Goal: Task Accomplishment & Management: Manage account settings

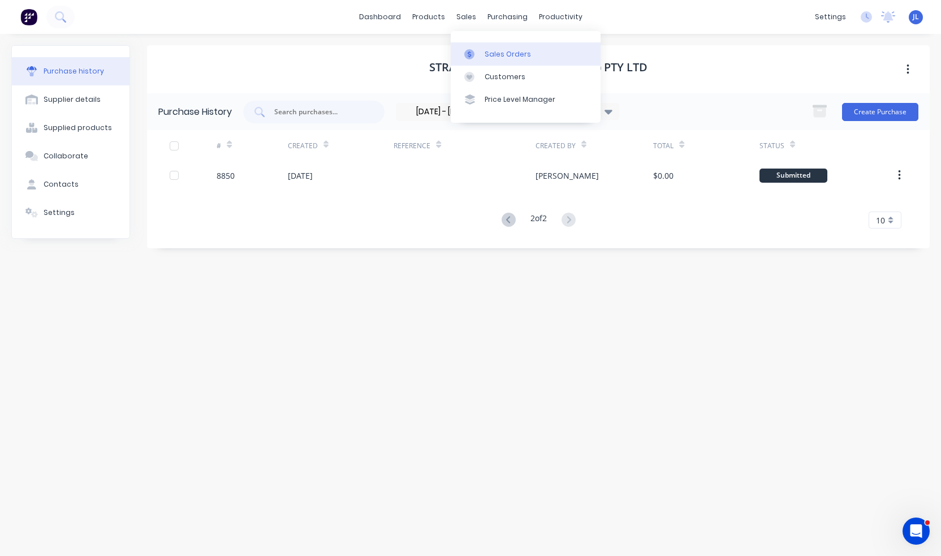
click at [498, 51] on div "Sales Orders" at bounding box center [508, 54] width 46 height 10
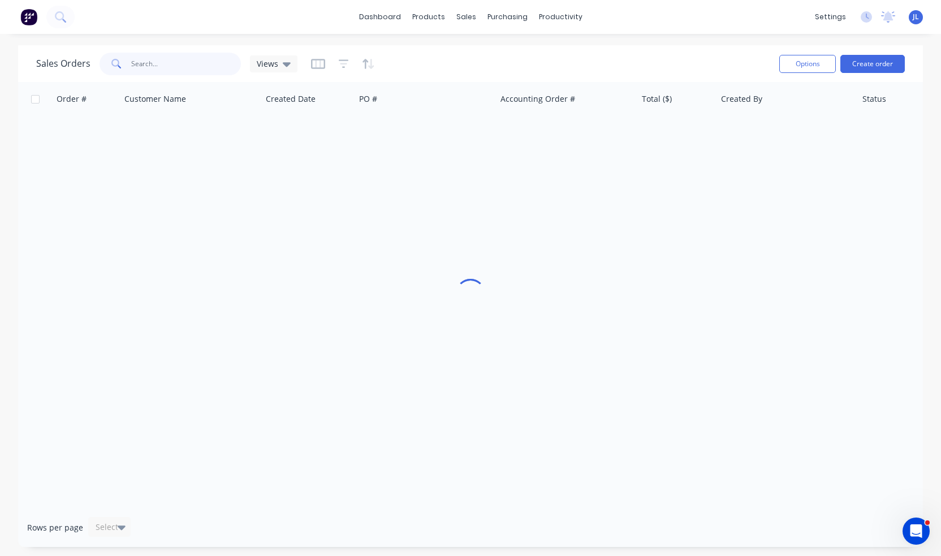
click at [202, 61] on input "text" at bounding box center [186, 64] width 110 height 23
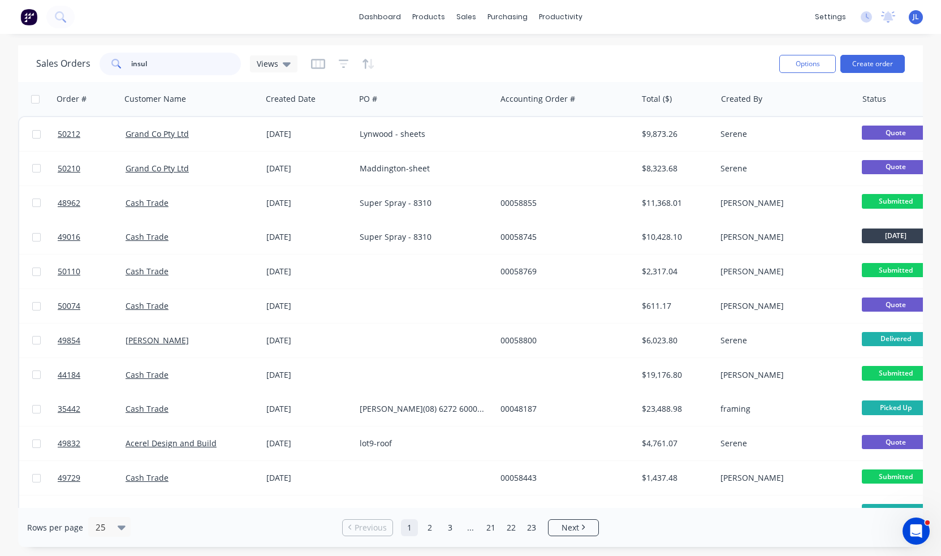
click at [174, 61] on input "insul" at bounding box center [186, 64] width 110 height 23
type input "insulmate"
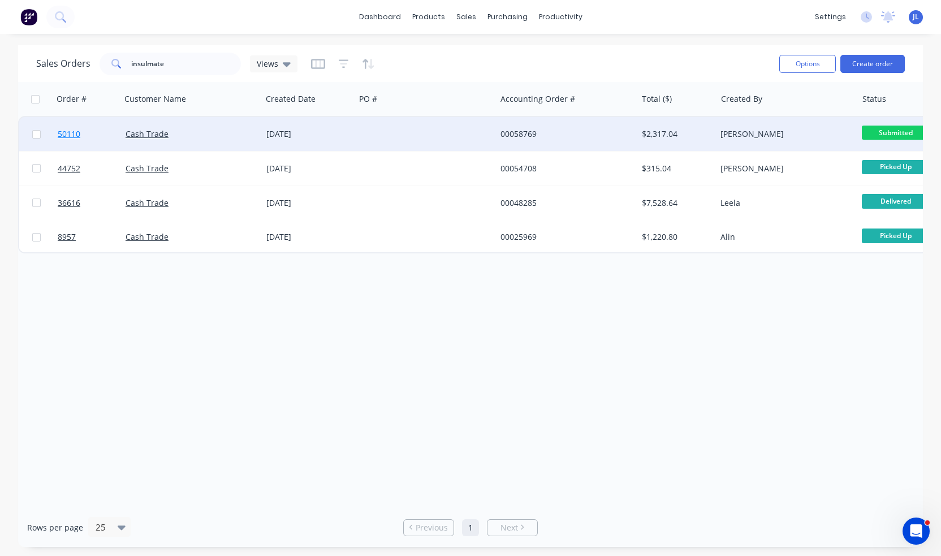
click at [79, 135] on span "50110" at bounding box center [69, 133] width 23 height 11
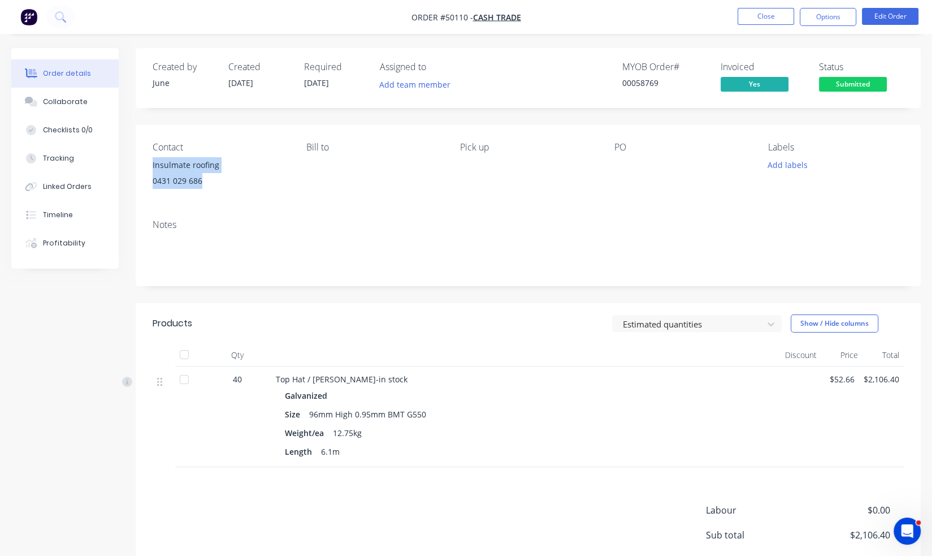
drag, startPoint x: 205, startPoint y: 180, endPoint x: 145, endPoint y: 167, distance: 61.9
click at [145, 167] on div "Contact Insulmate roofing 0431 029 686 Bill to Pick up PO Labels Add labels" at bounding box center [528, 167] width 785 height 85
copy div "Insulmate roofing 0431 029 686"
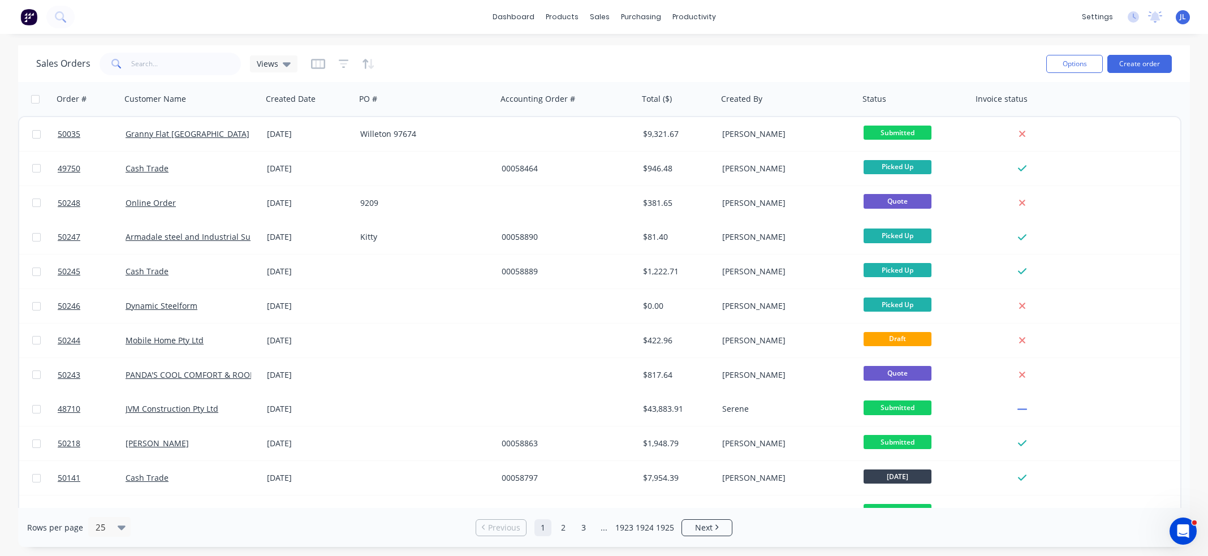
click at [464, 14] on div "dashboard products sales purchasing productivity dashboard products Product Cat…" at bounding box center [604, 17] width 1208 height 34
click at [584, 50] on div "Product Catalogue" at bounding box center [612, 54] width 70 height 10
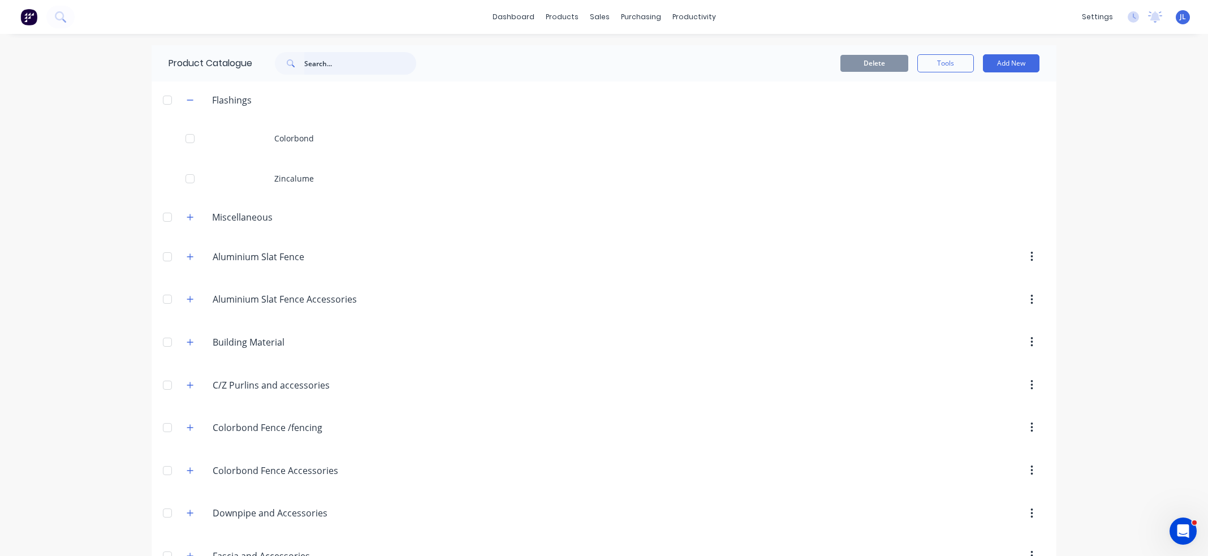
click at [357, 63] on input "text" at bounding box center [360, 63] width 112 height 23
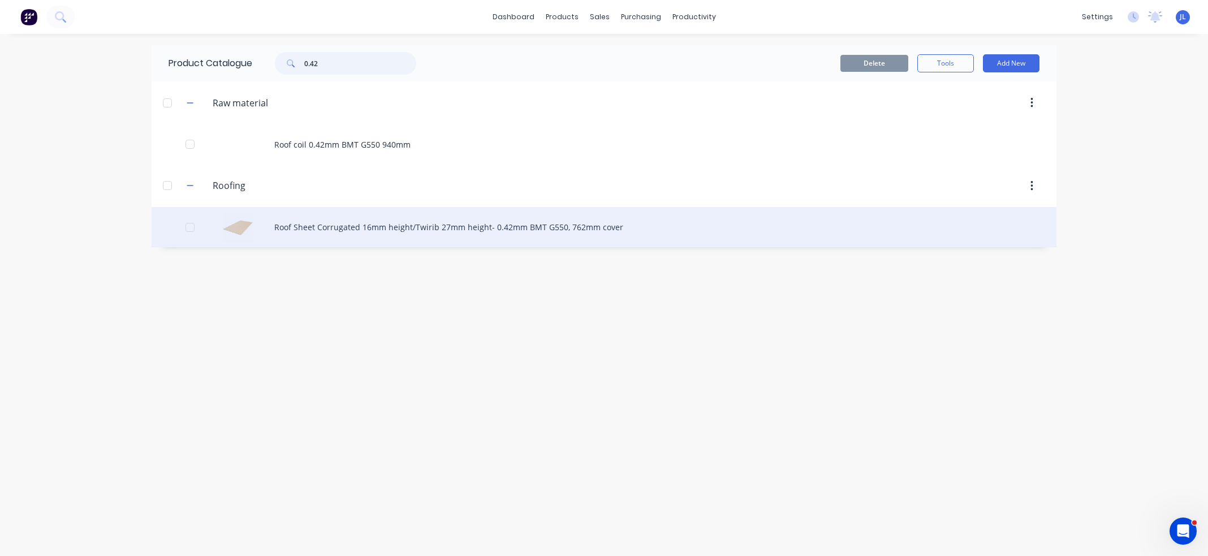
type input "0.42"
click at [368, 223] on div "Roof Sheet Corrugated 16mm height/Twirib 27mm height- 0.42mm BMT G550, 762mm co…" at bounding box center [604, 227] width 905 height 40
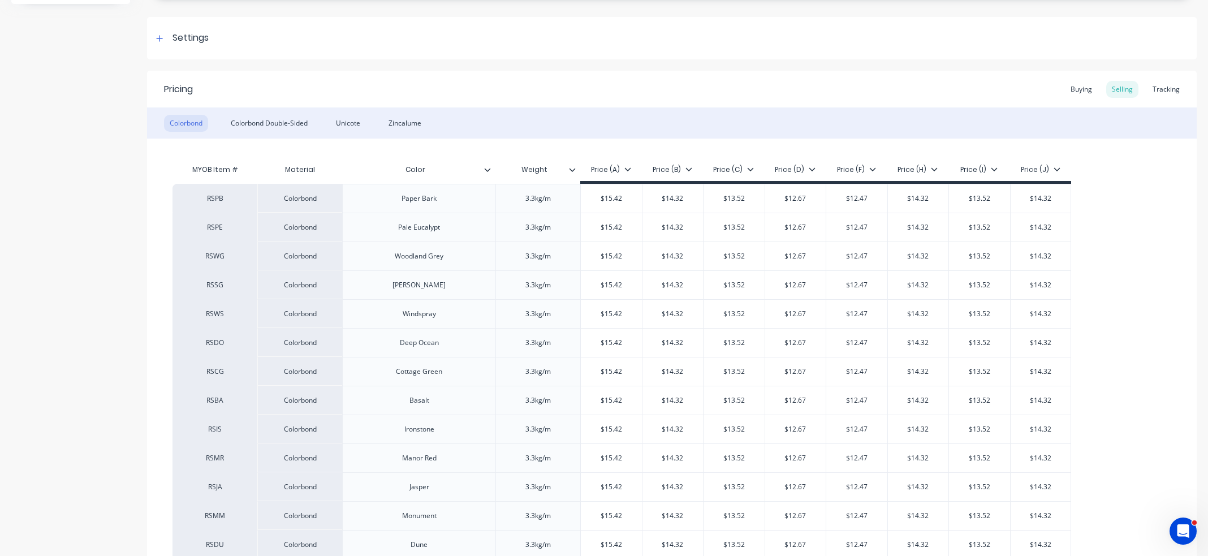
scroll to position [113, 0]
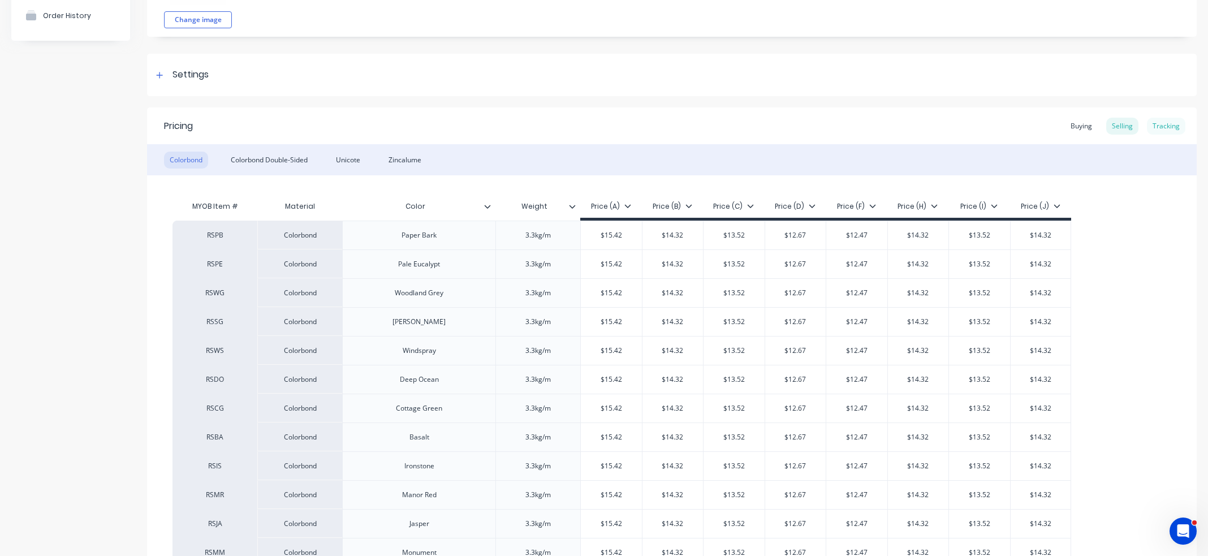
click at [1160, 128] on div "Tracking" at bounding box center [1166, 126] width 38 height 17
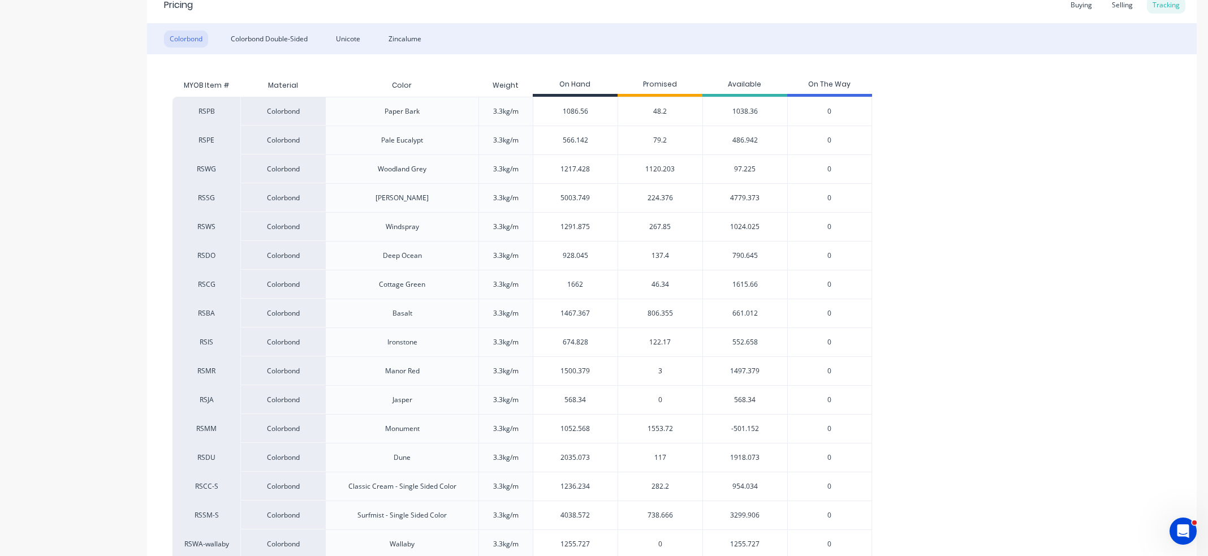
scroll to position [226, 0]
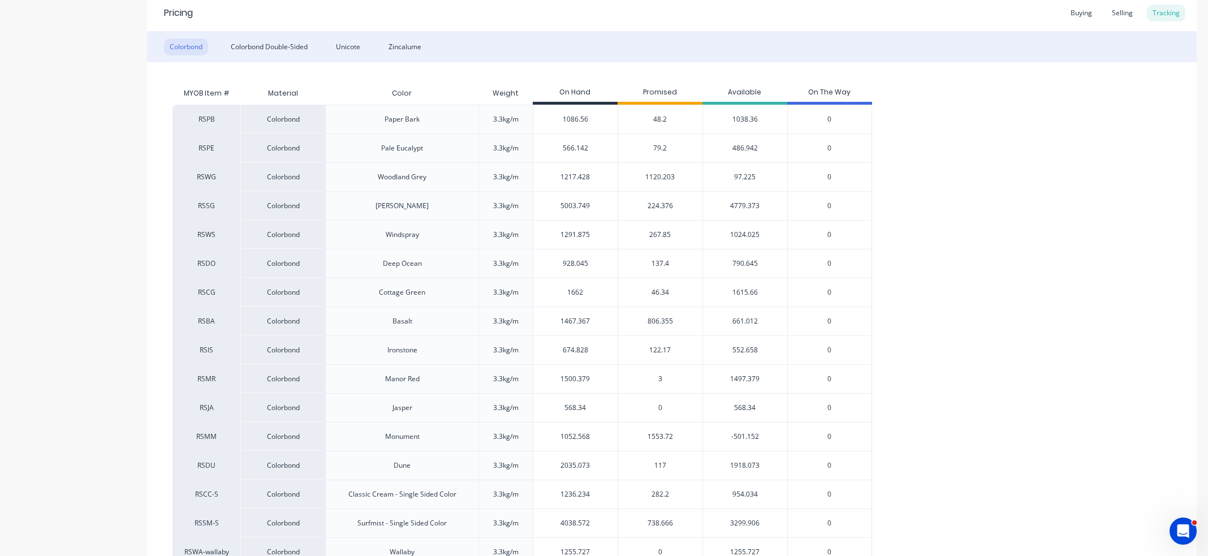
click at [658, 119] on span "48.2" at bounding box center [660, 119] width 14 height 10
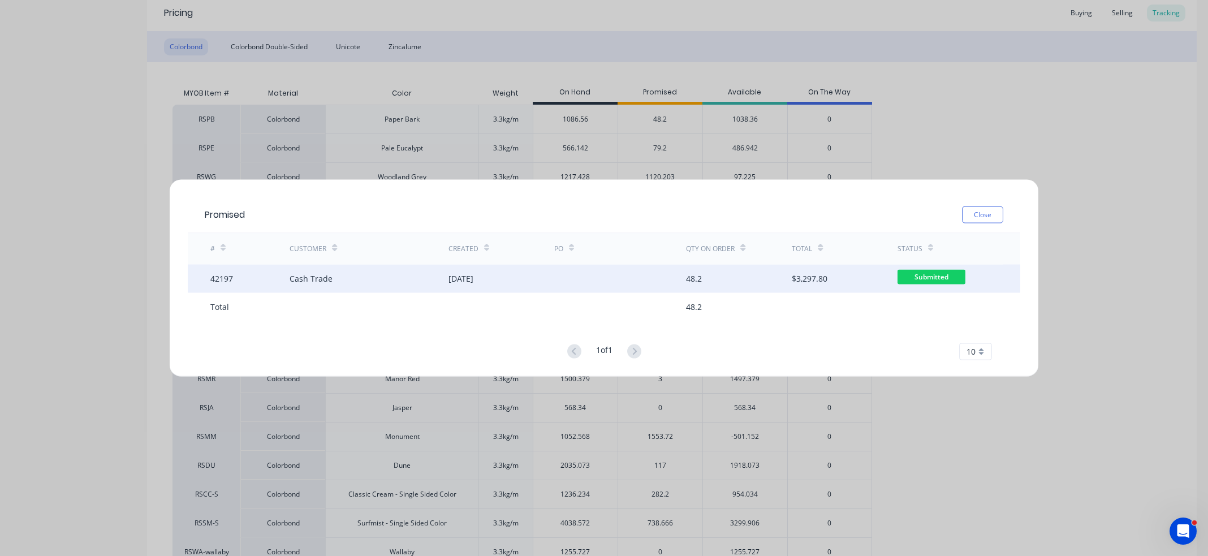
click at [473, 273] on div "03 Sep 2025" at bounding box center [460, 279] width 25 height 12
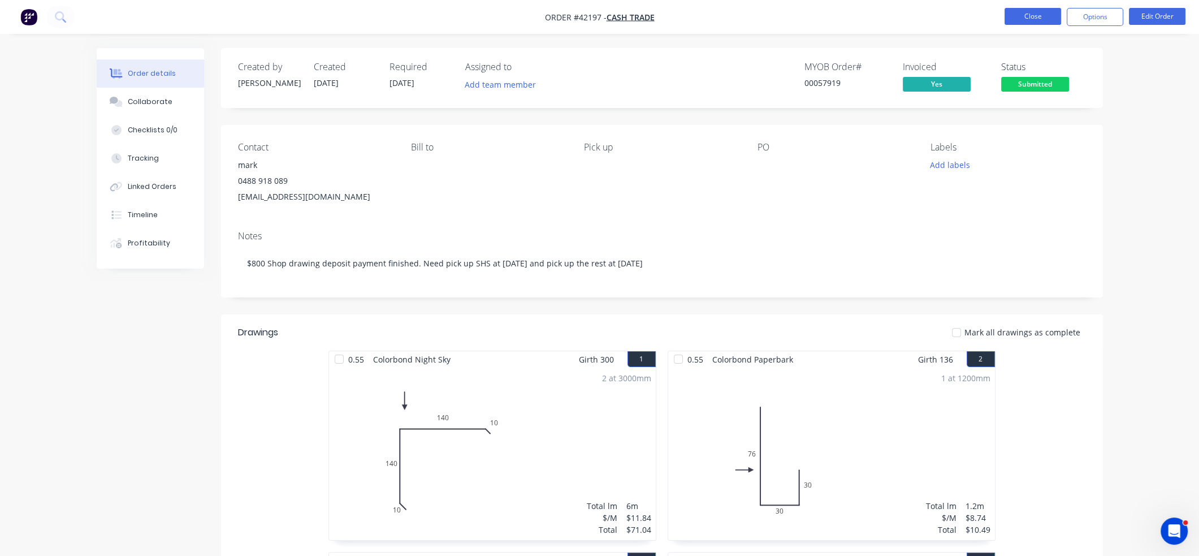
click at [1057, 19] on button "Close" at bounding box center [1033, 16] width 57 height 17
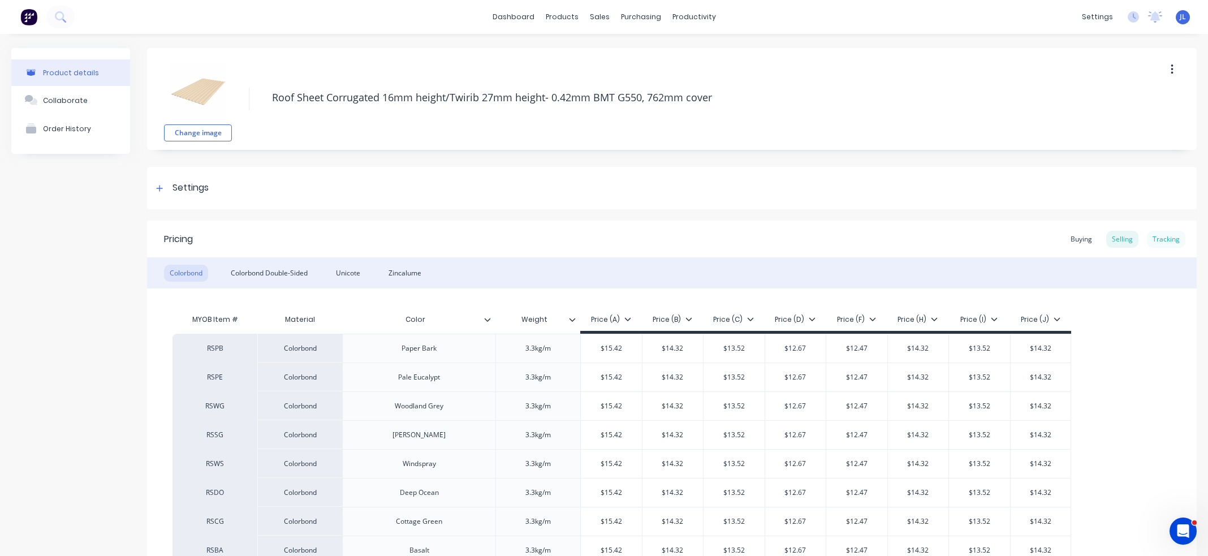
click at [1161, 239] on div "Tracking" at bounding box center [1166, 239] width 38 height 17
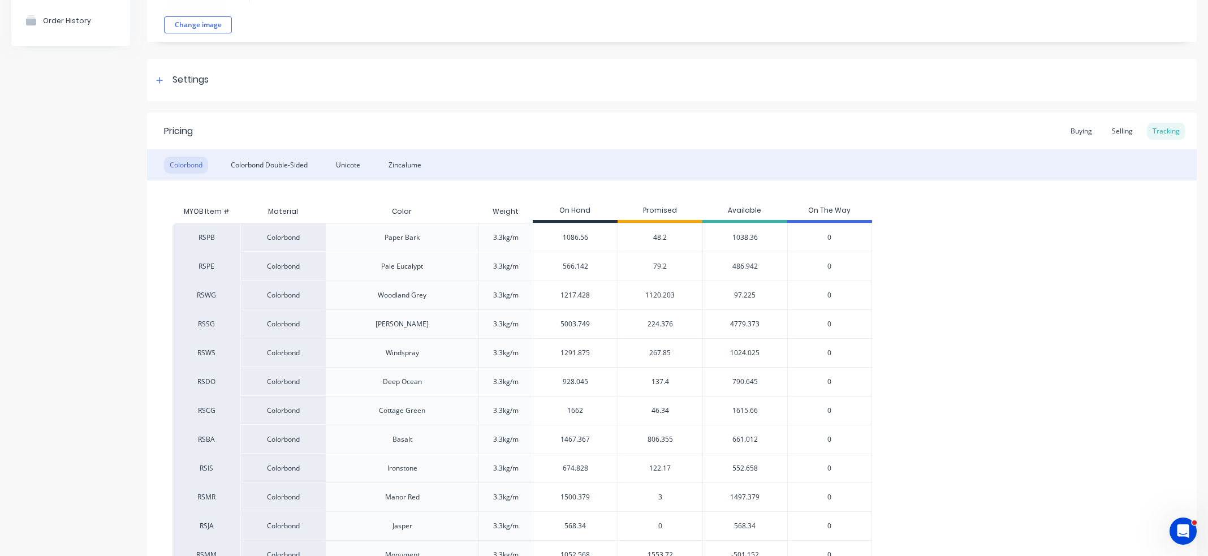
scroll to position [113, 0]
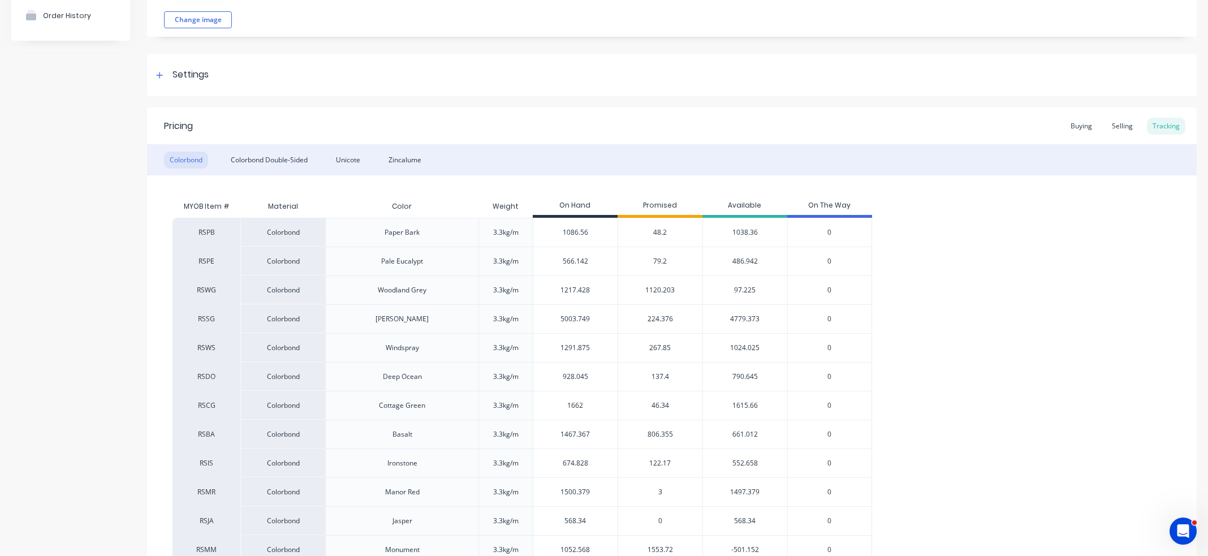
click at [660, 263] on span "79.2" at bounding box center [660, 261] width 14 height 10
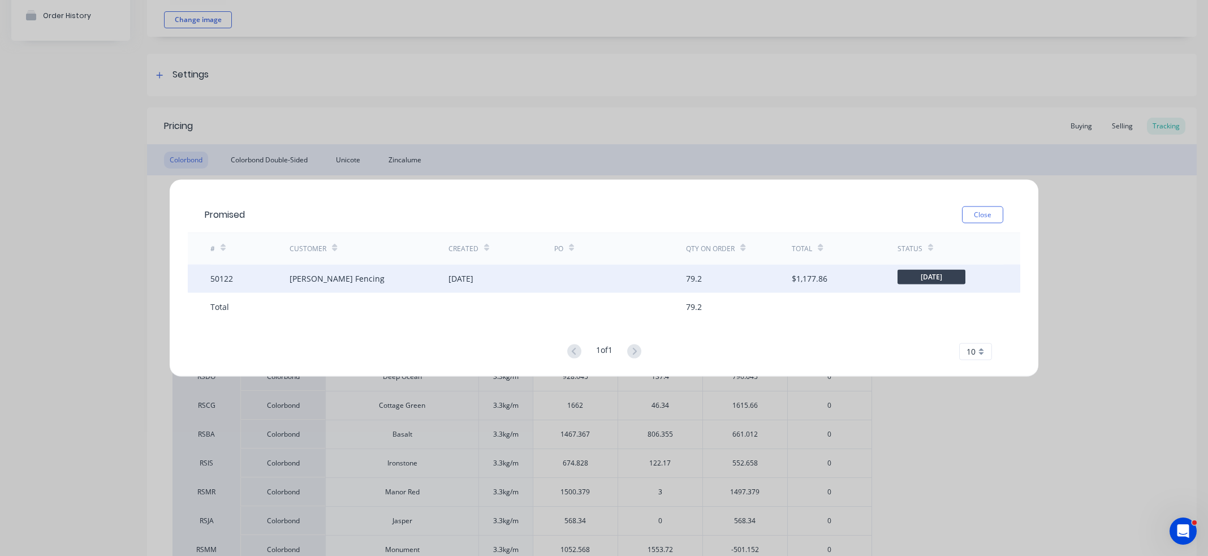
click at [548, 269] on div "[DATE]" at bounding box center [501, 278] width 106 height 28
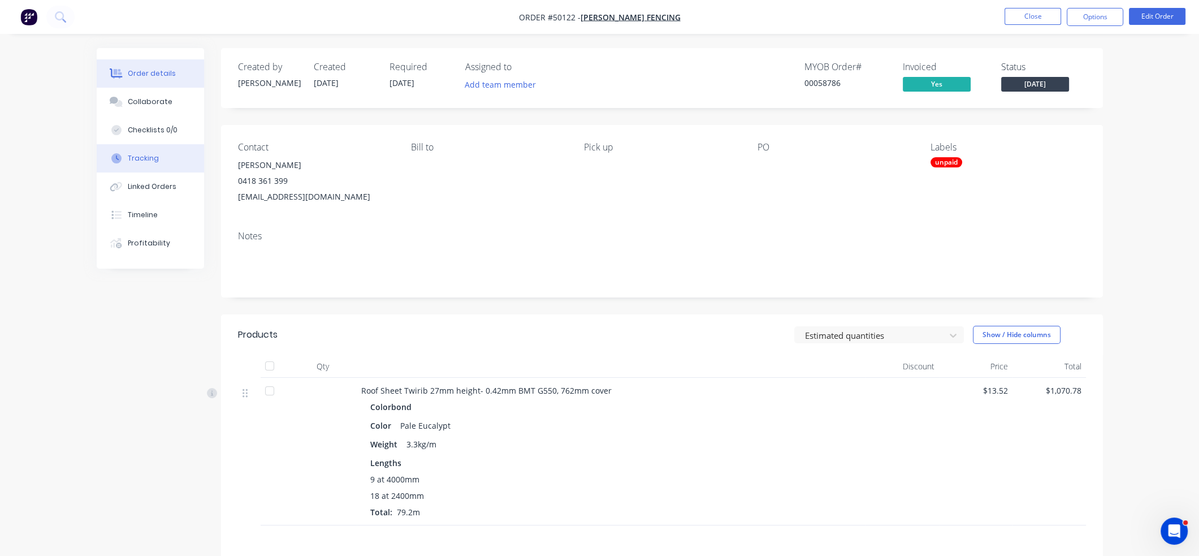
click at [129, 152] on button "Tracking" at bounding box center [150, 158] width 107 height 28
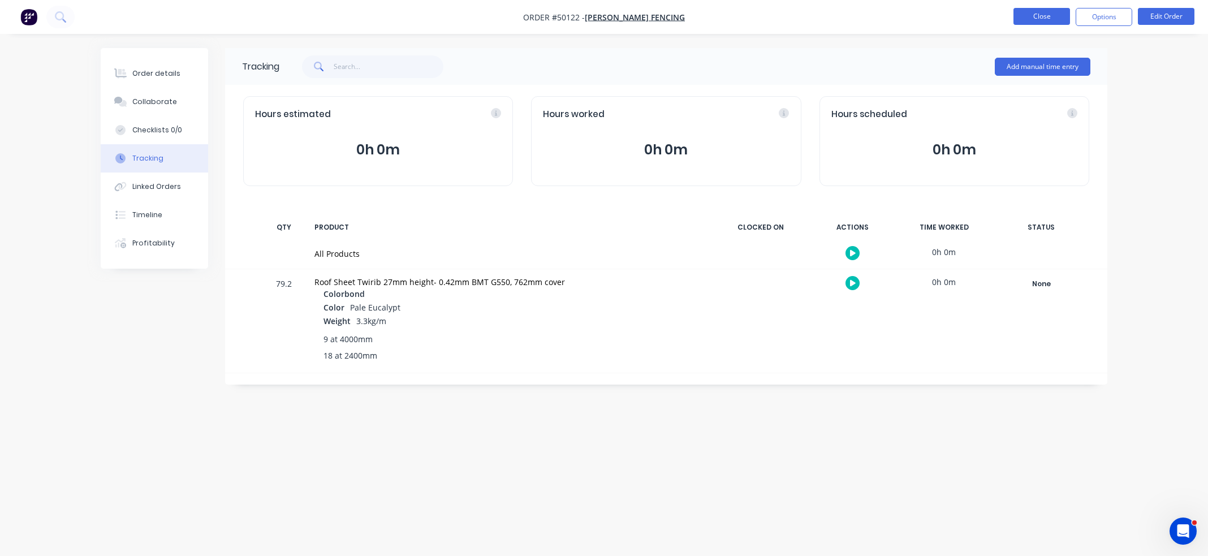
click at [1043, 18] on button "Close" at bounding box center [1041, 16] width 57 height 17
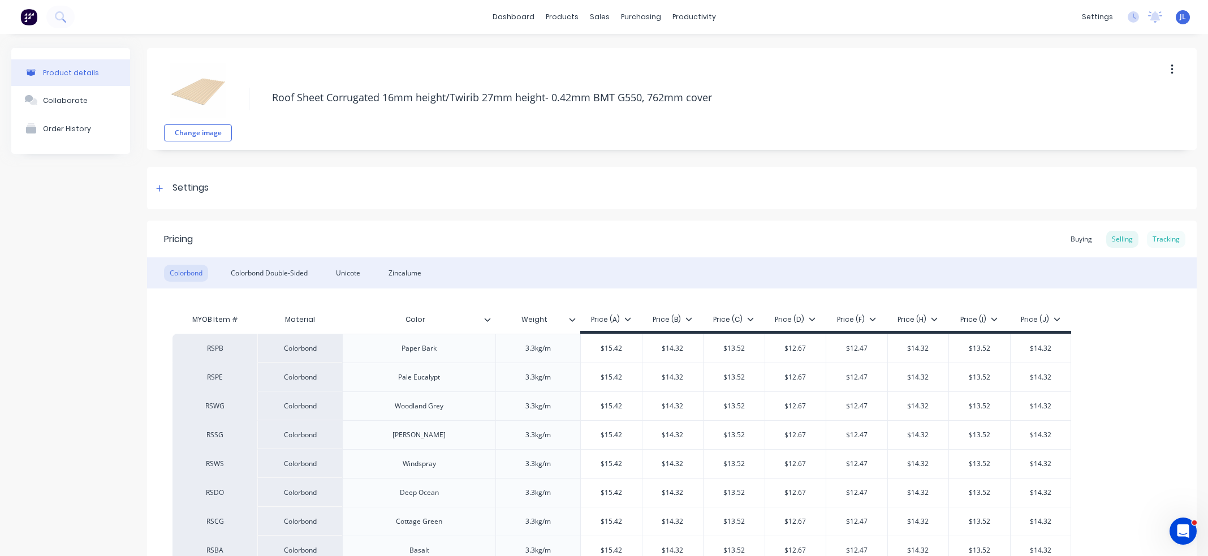
click at [1160, 236] on div "Tracking" at bounding box center [1166, 239] width 38 height 17
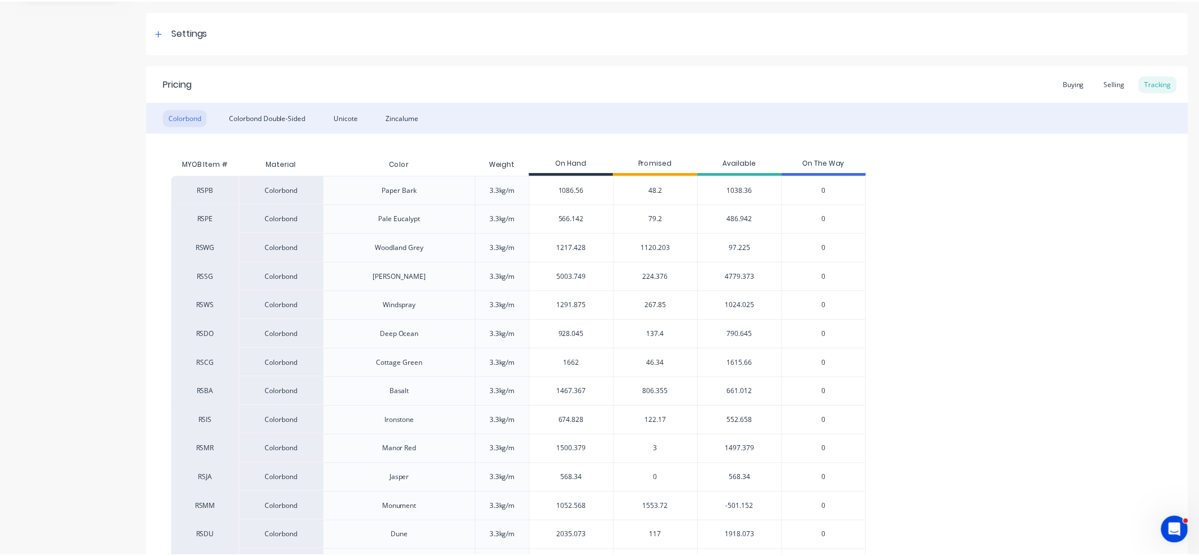
scroll to position [170, 0]
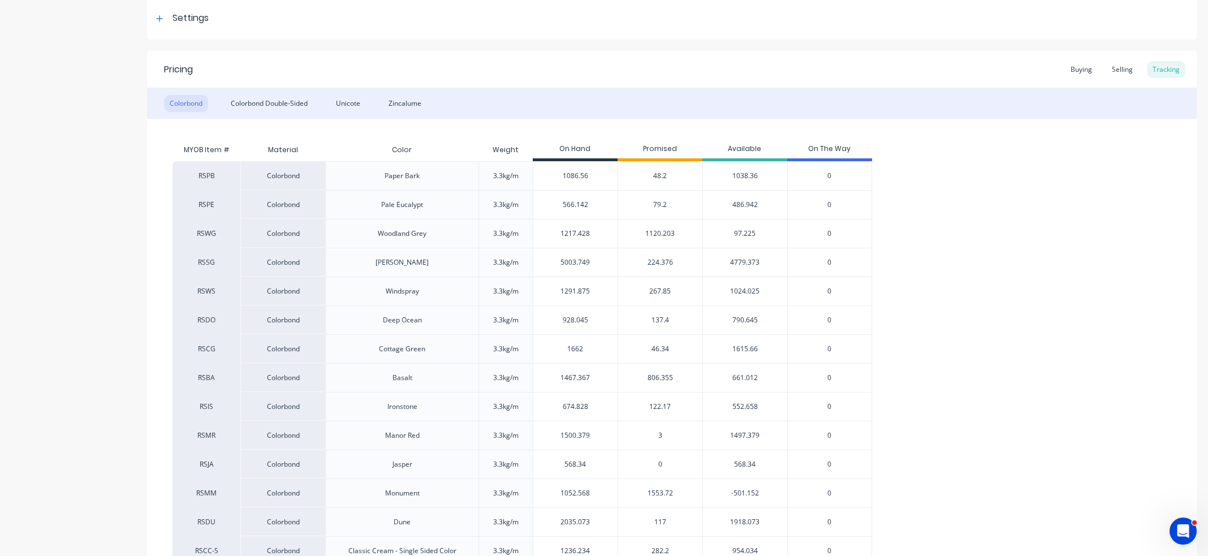
click at [660, 235] on span "1120.203" at bounding box center [659, 233] width 29 height 10
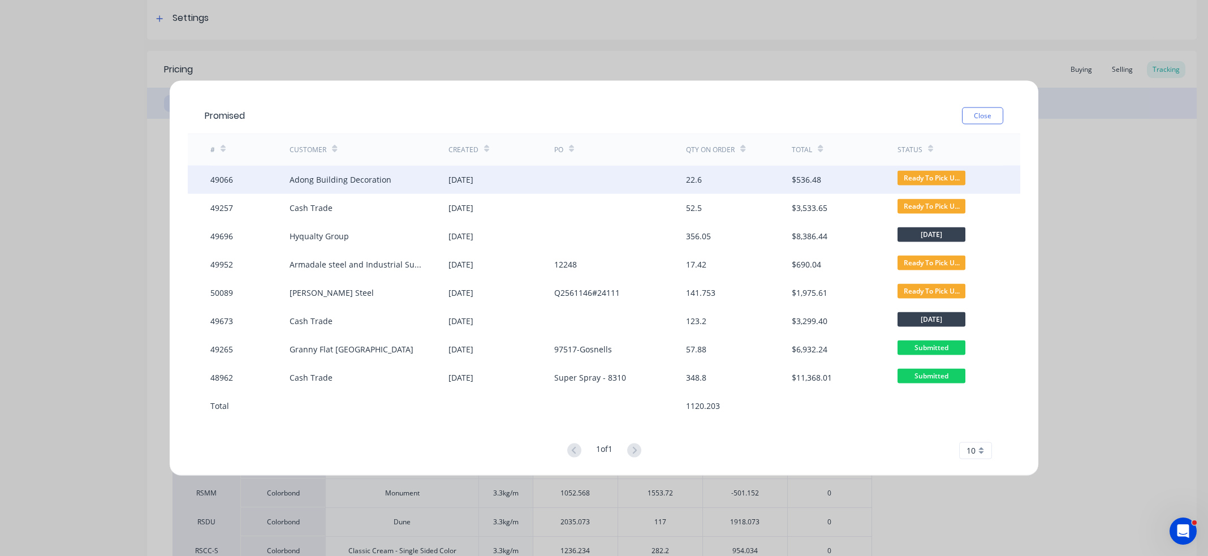
click at [400, 178] on div "Adong Building Decoration" at bounding box center [369, 179] width 158 height 28
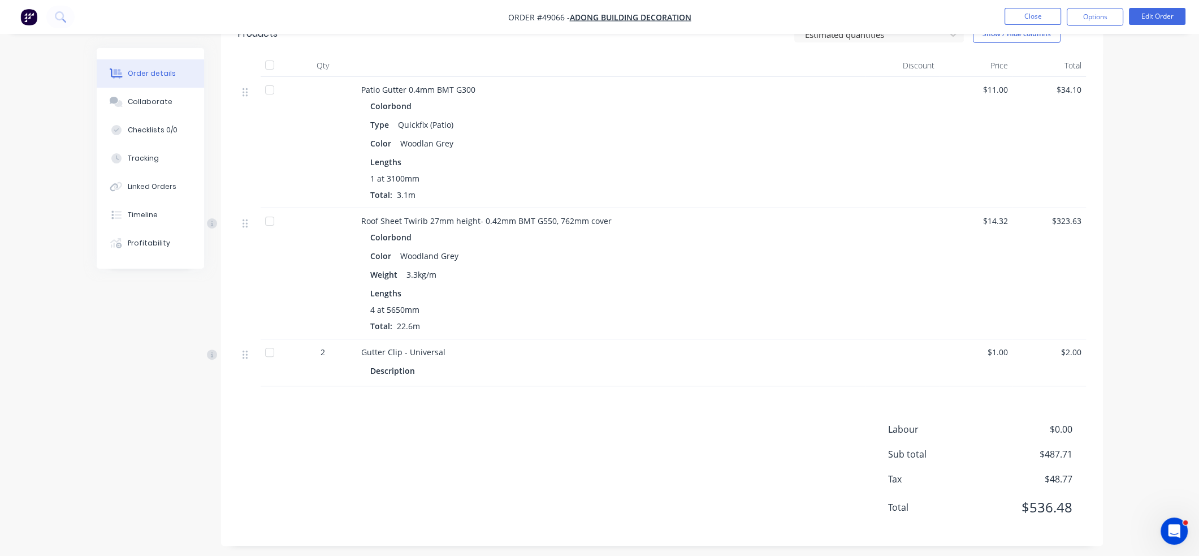
scroll to position [533, 0]
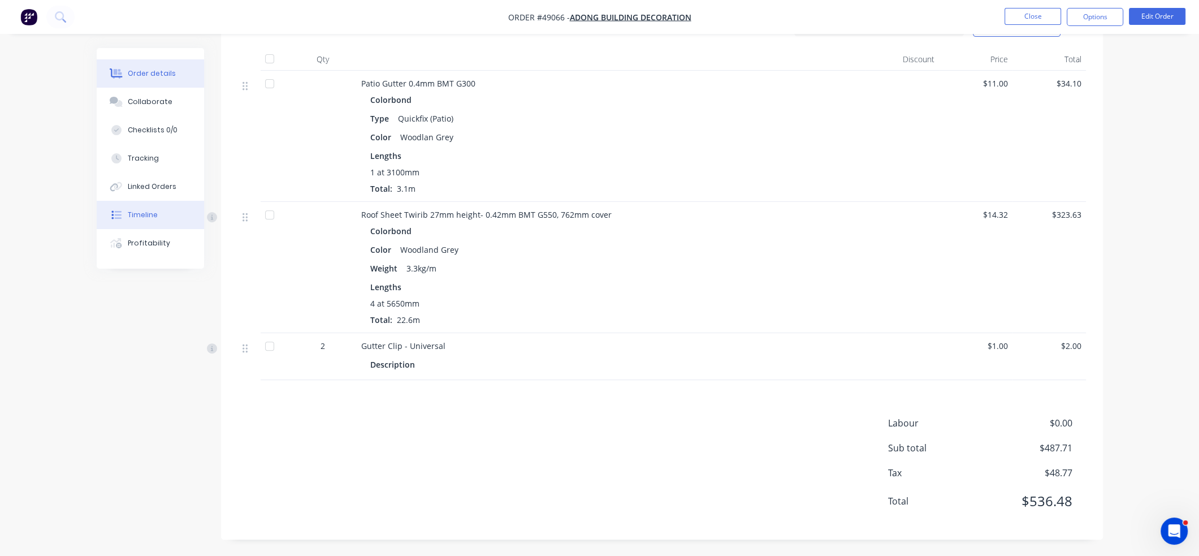
click at [137, 223] on button "Timeline" at bounding box center [150, 215] width 107 height 28
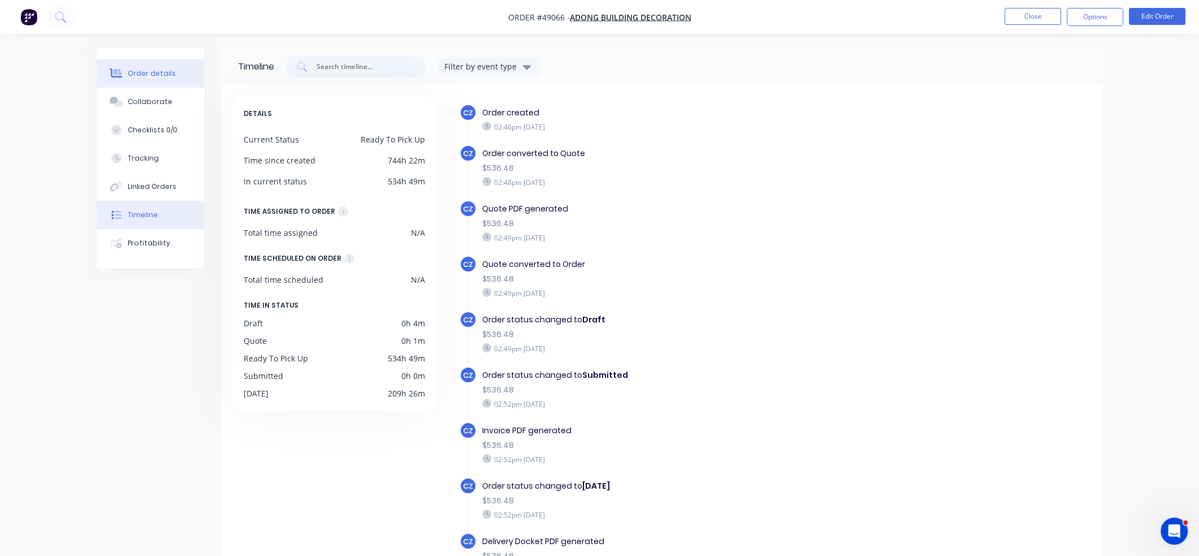
click at [152, 79] on button "Order details" at bounding box center [150, 73] width 107 height 28
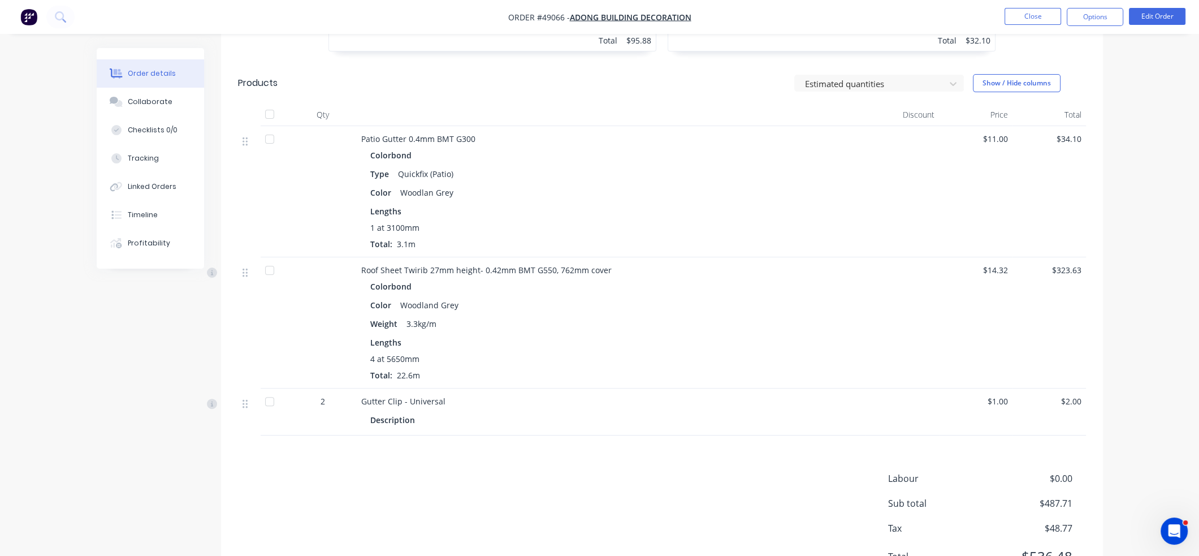
scroll to position [477, 0]
click at [1052, 14] on button "Close" at bounding box center [1033, 16] width 57 height 17
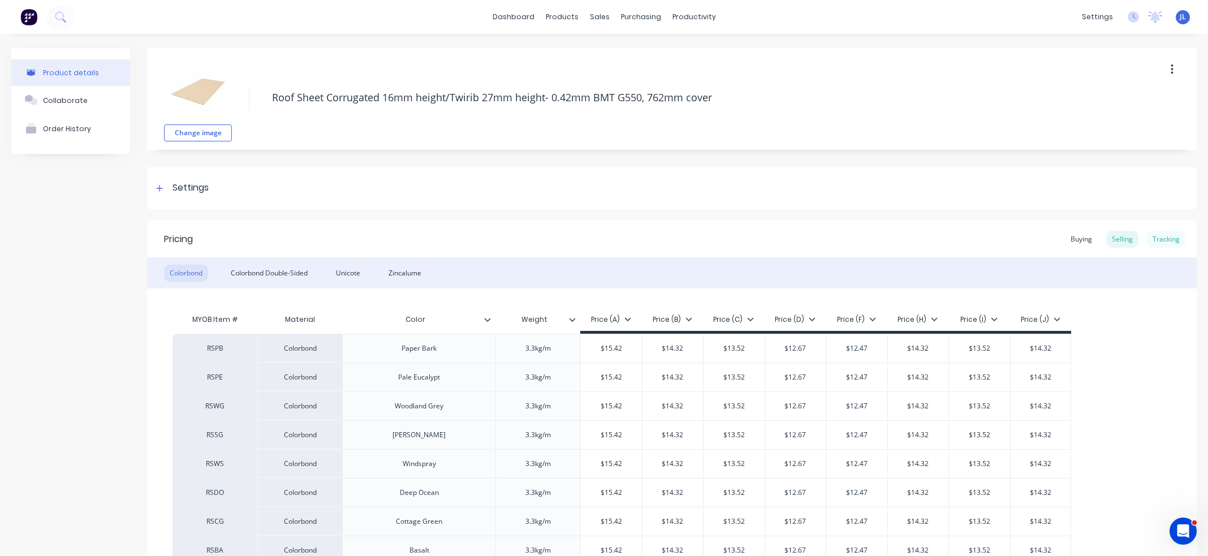
click at [1168, 239] on div "Tracking" at bounding box center [1166, 239] width 38 height 17
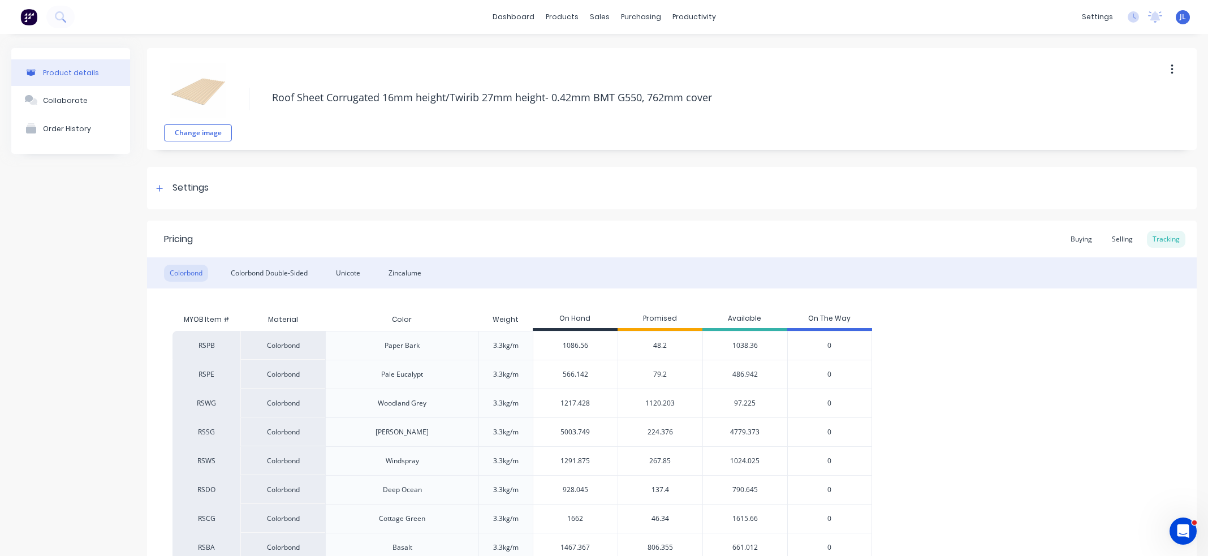
click at [659, 377] on span "79.2" at bounding box center [660, 374] width 14 height 10
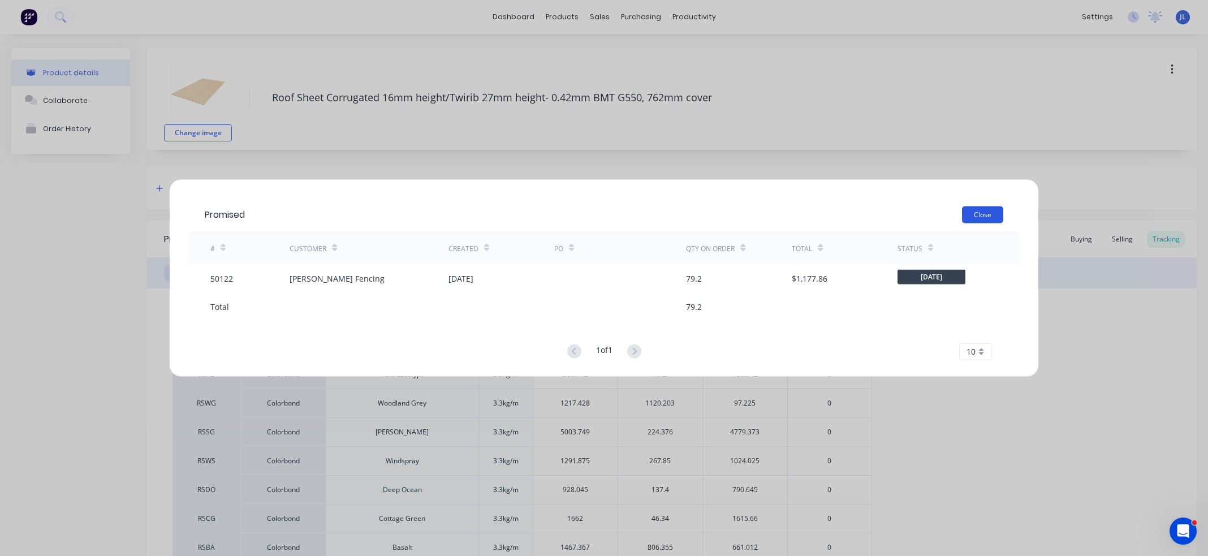
click at [981, 218] on button "Close" at bounding box center [982, 214] width 41 height 17
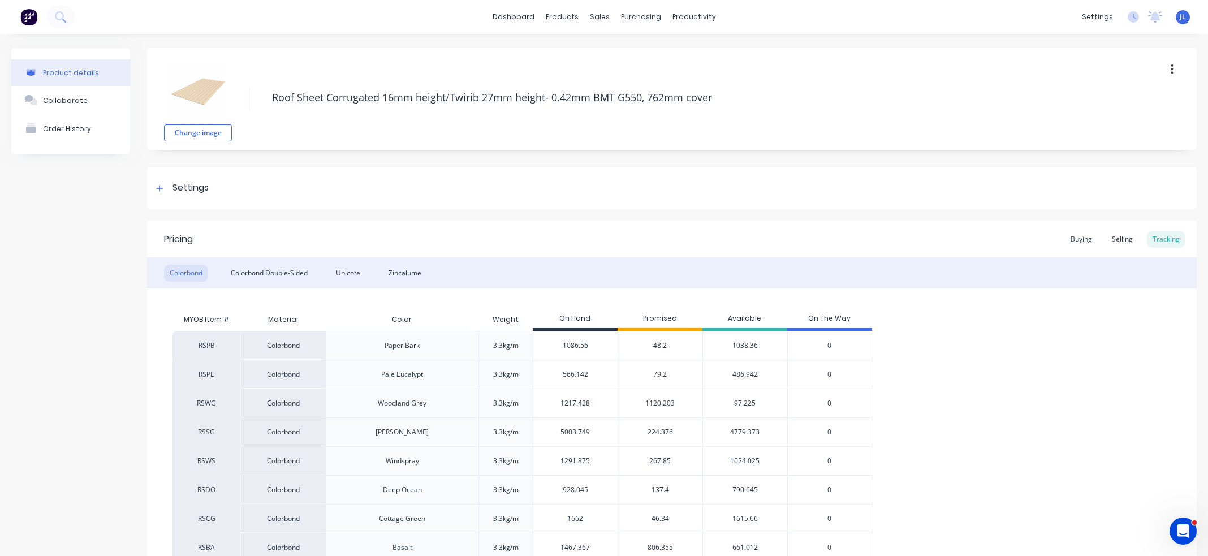
click at [654, 403] on span "1120.203" at bounding box center [659, 403] width 29 height 10
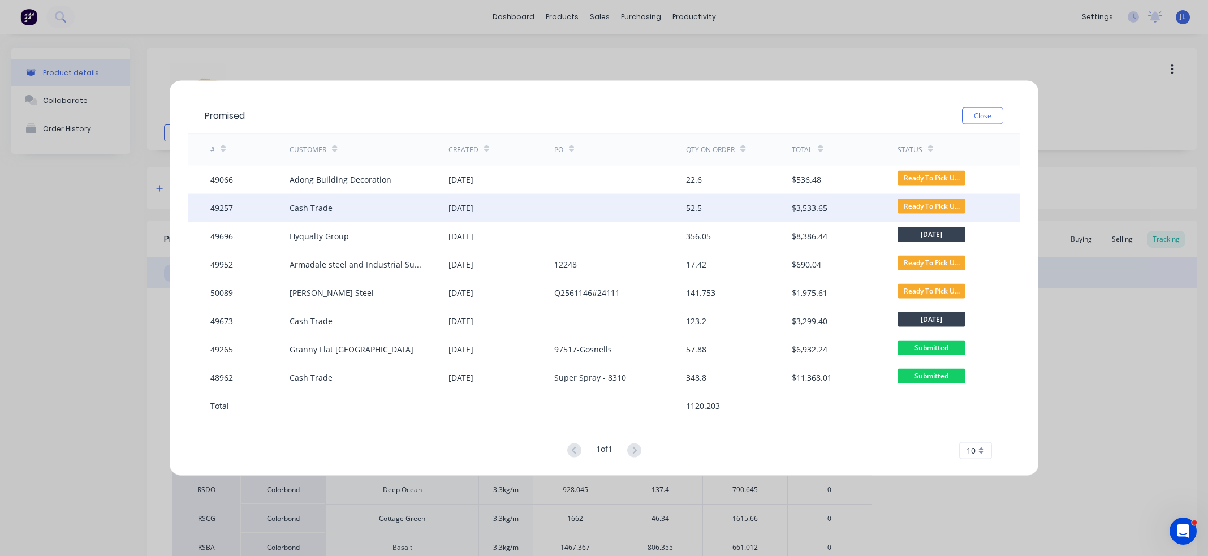
click at [473, 204] on div "[DATE]" at bounding box center [460, 208] width 25 height 12
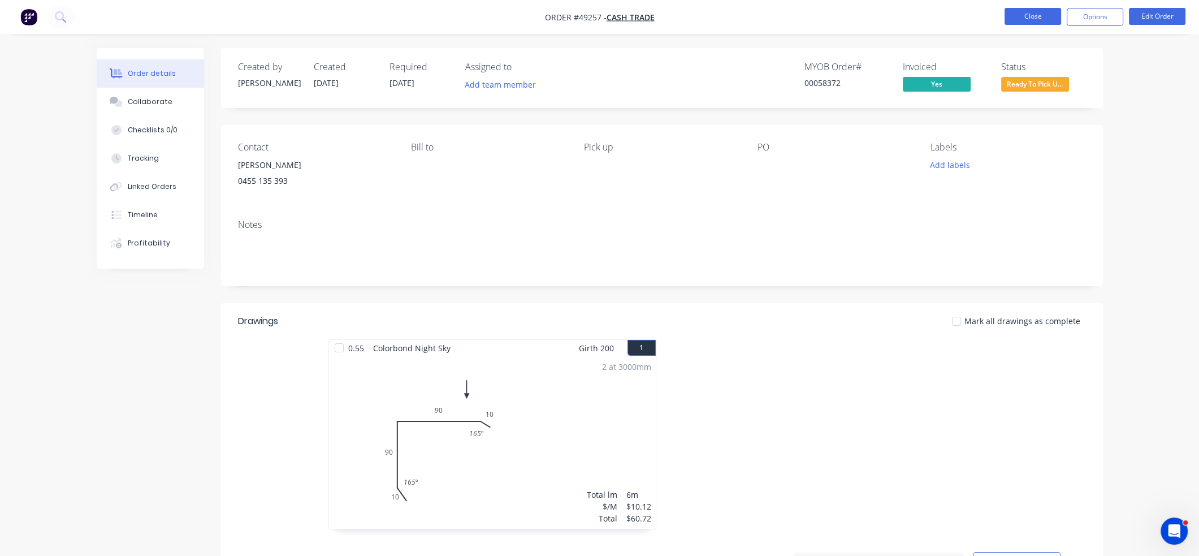
click at [1033, 22] on button "Close" at bounding box center [1033, 16] width 57 height 17
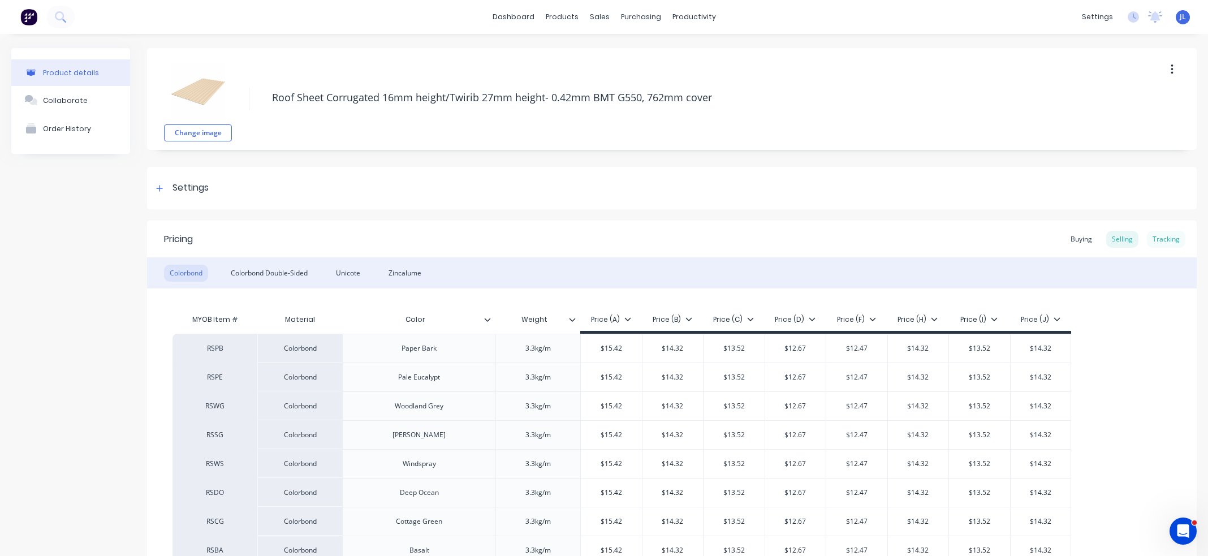
click at [1166, 238] on div "Tracking" at bounding box center [1166, 239] width 38 height 17
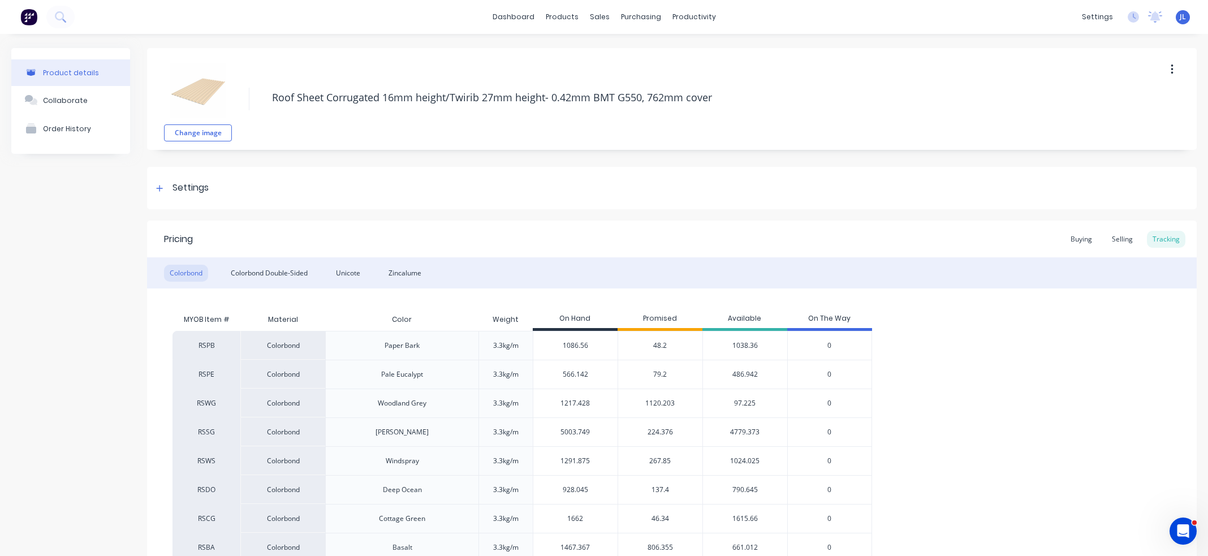
click at [657, 376] on span "79.2" at bounding box center [660, 374] width 14 height 10
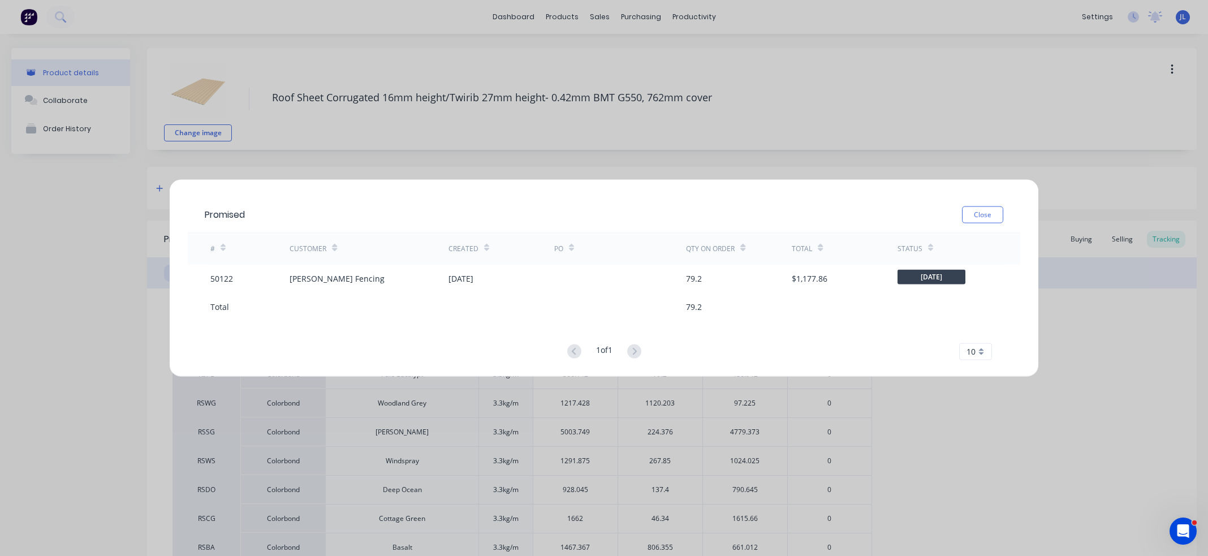
drag, startPoint x: 990, startPoint y: 212, endPoint x: 970, endPoint y: 228, distance: 25.3
click at [988, 213] on button "Close" at bounding box center [982, 214] width 41 height 17
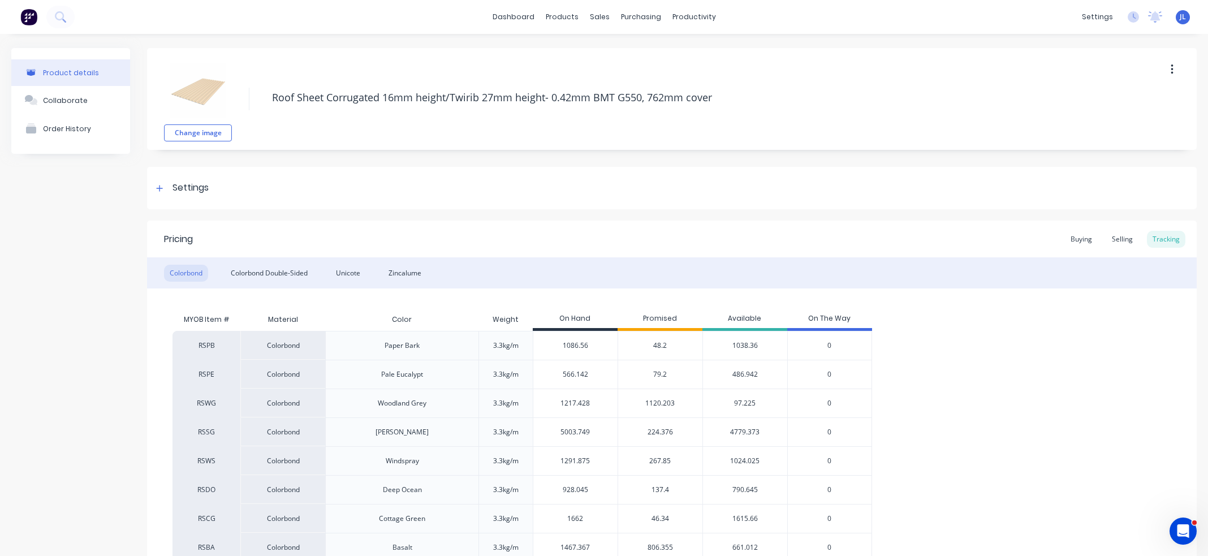
click at [654, 400] on span "1120.203" at bounding box center [659, 403] width 29 height 10
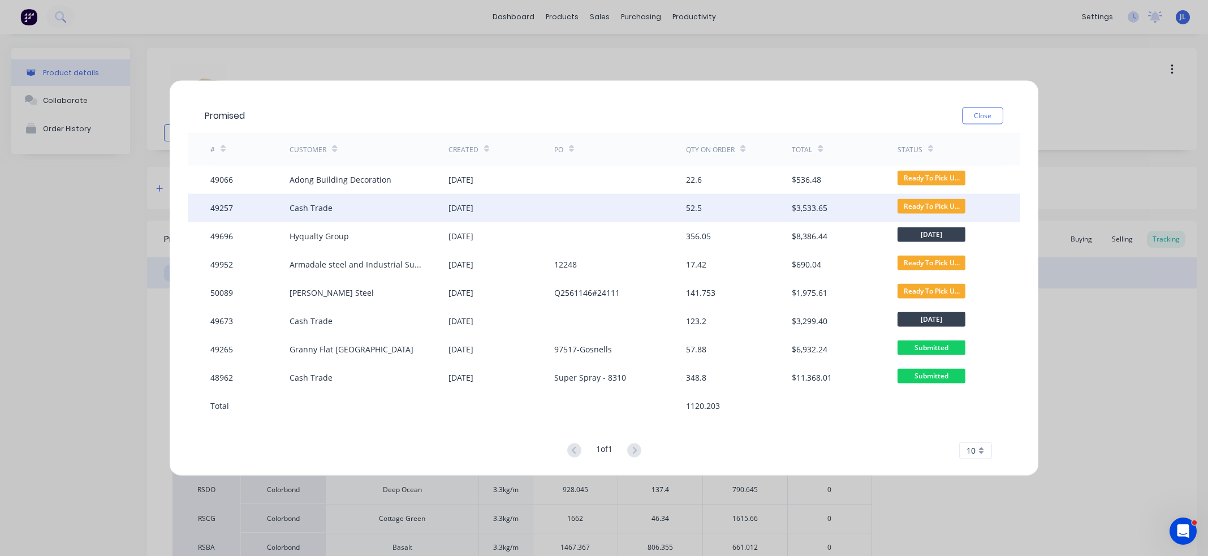
click at [473, 205] on div "[DATE]" at bounding box center [460, 208] width 25 height 12
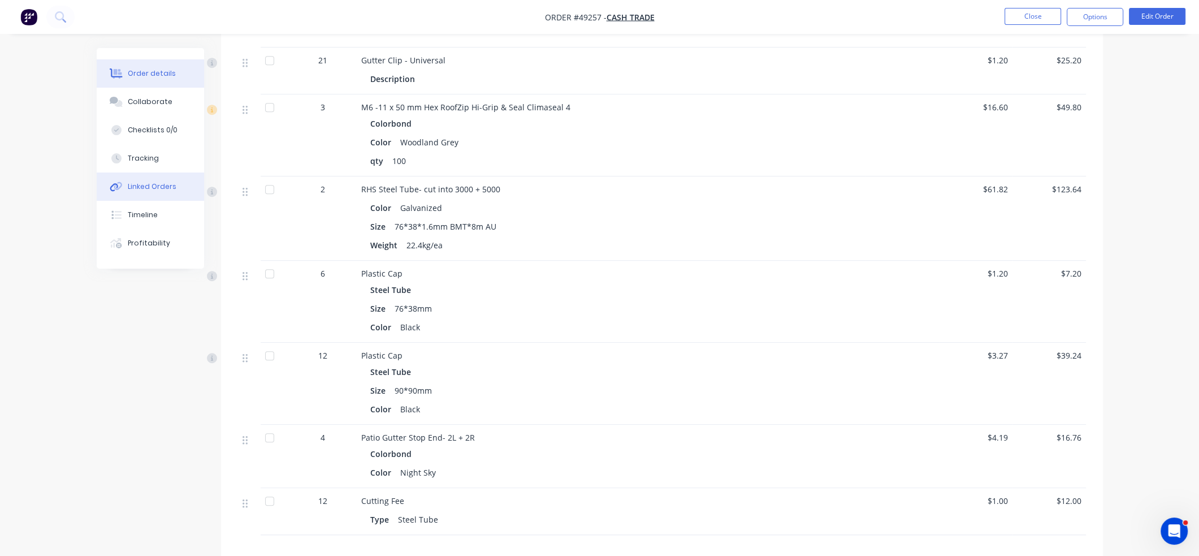
scroll to position [1131, 0]
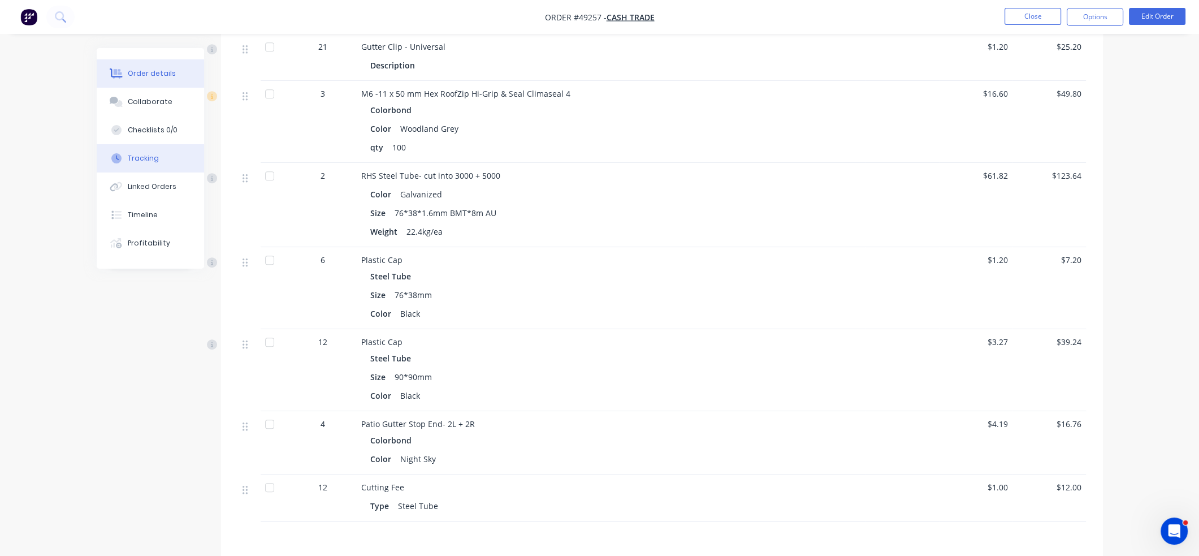
click at [140, 157] on div "Tracking" at bounding box center [143, 158] width 31 height 10
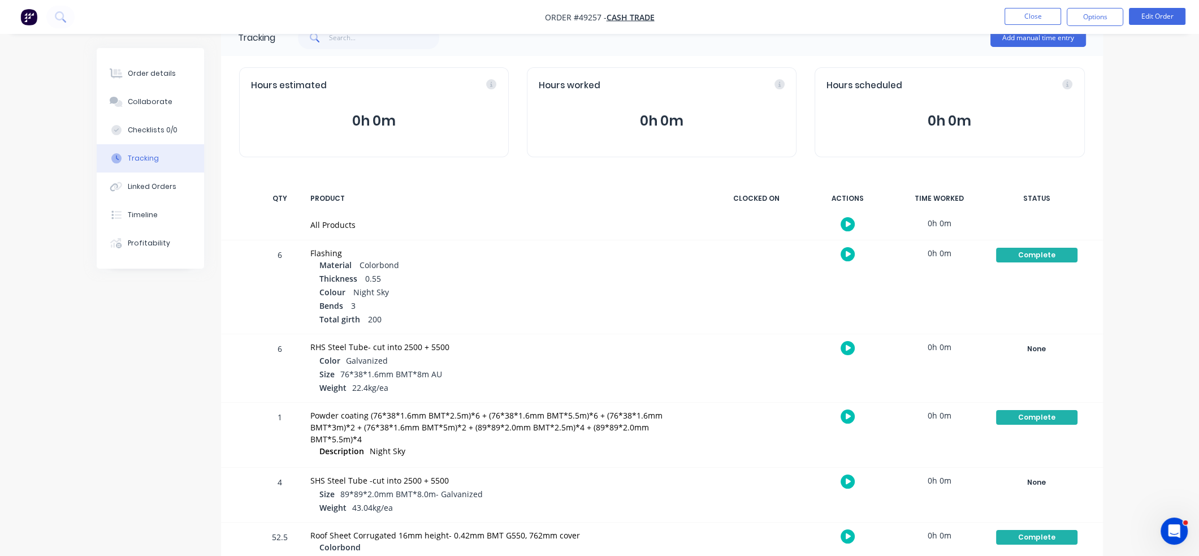
scroll to position [57, 0]
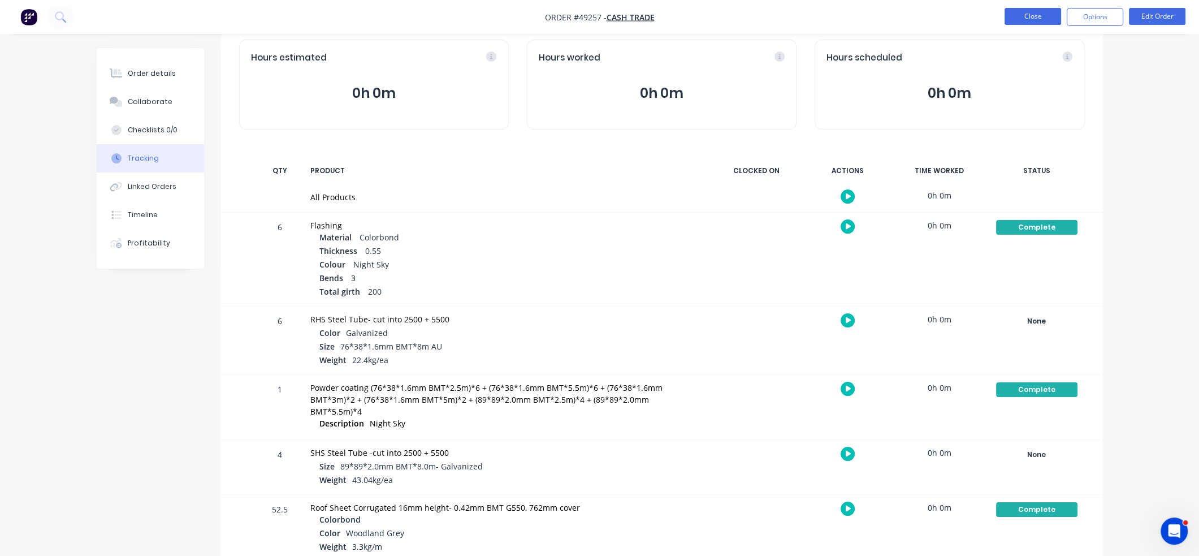
click at [1053, 12] on button "Close" at bounding box center [1033, 16] width 57 height 17
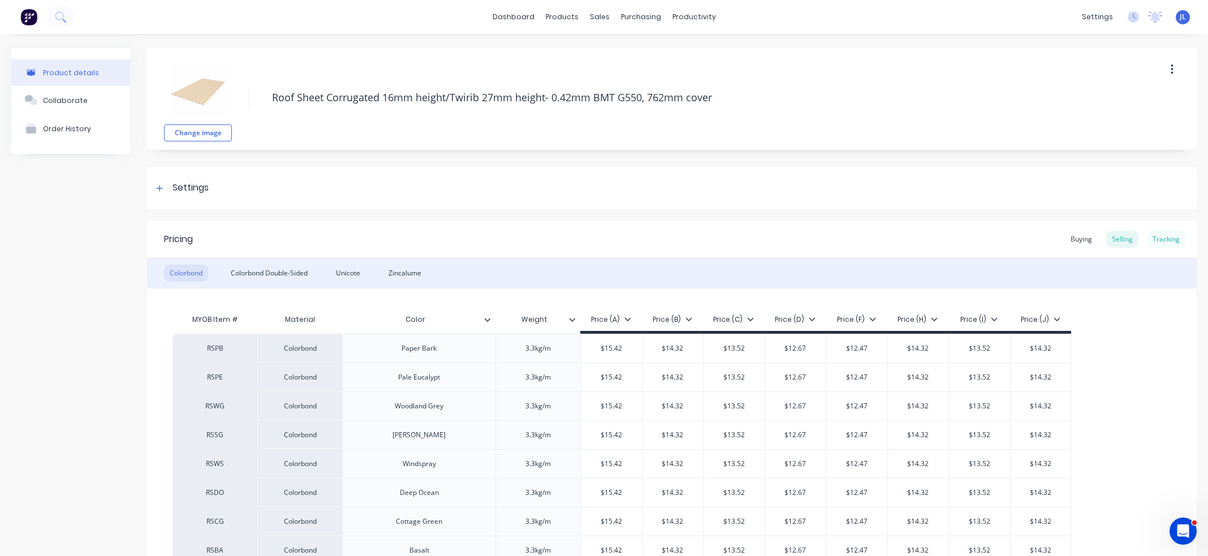
click at [1153, 237] on div "Tracking" at bounding box center [1166, 239] width 38 height 17
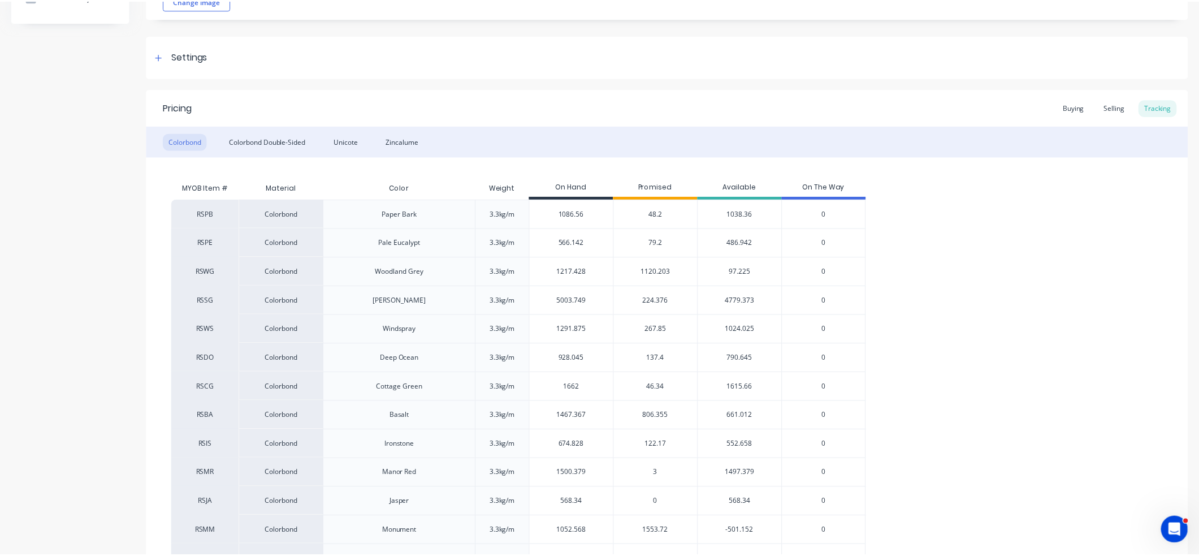
scroll to position [170, 0]
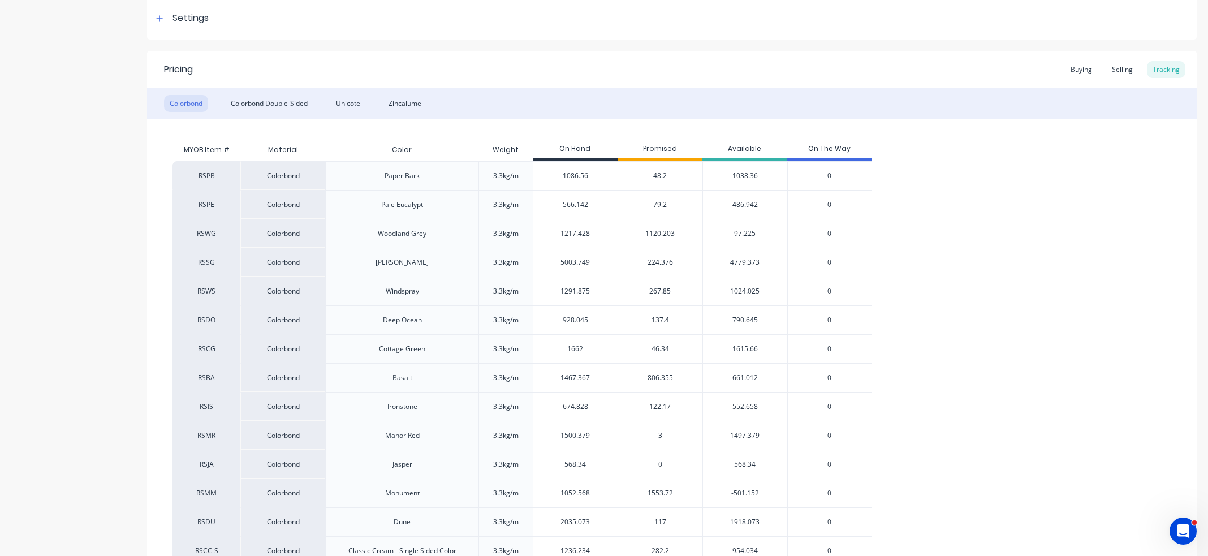
click at [660, 229] on span "1120.203" at bounding box center [659, 233] width 29 height 10
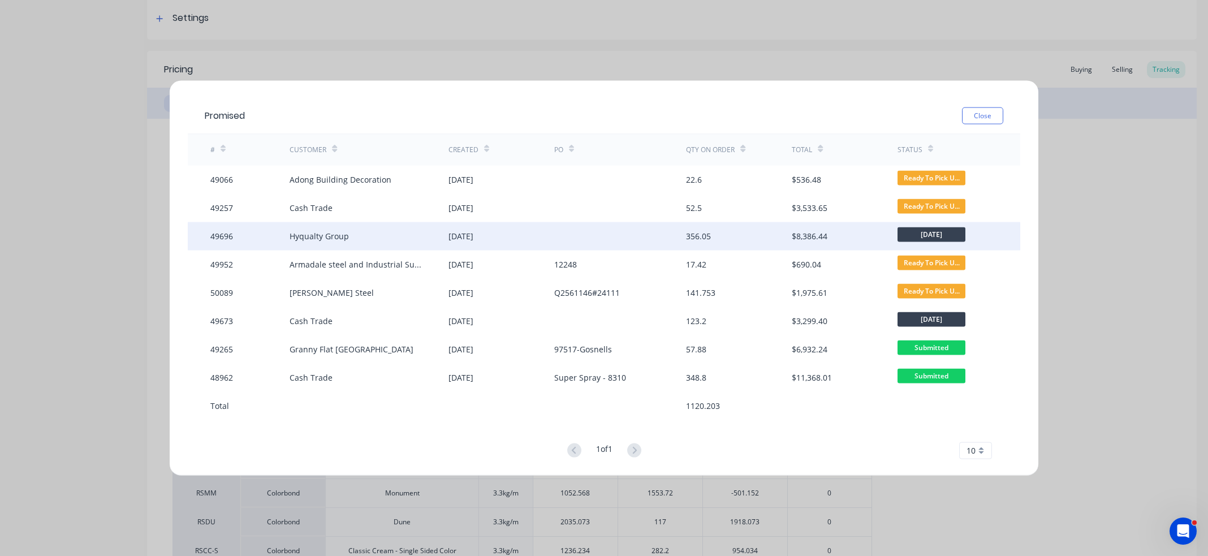
click at [552, 235] on div "[DATE]" at bounding box center [501, 236] width 106 height 28
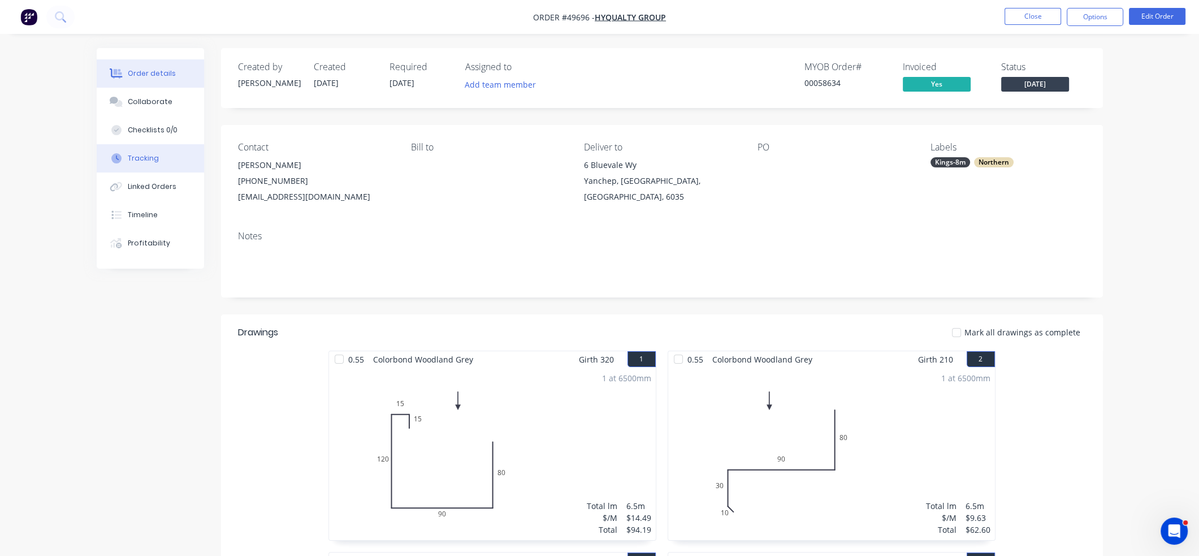
drag, startPoint x: 164, startPoint y: 155, endPoint x: 172, endPoint y: 160, distance: 9.4
click at [164, 154] on button "Tracking" at bounding box center [150, 158] width 107 height 28
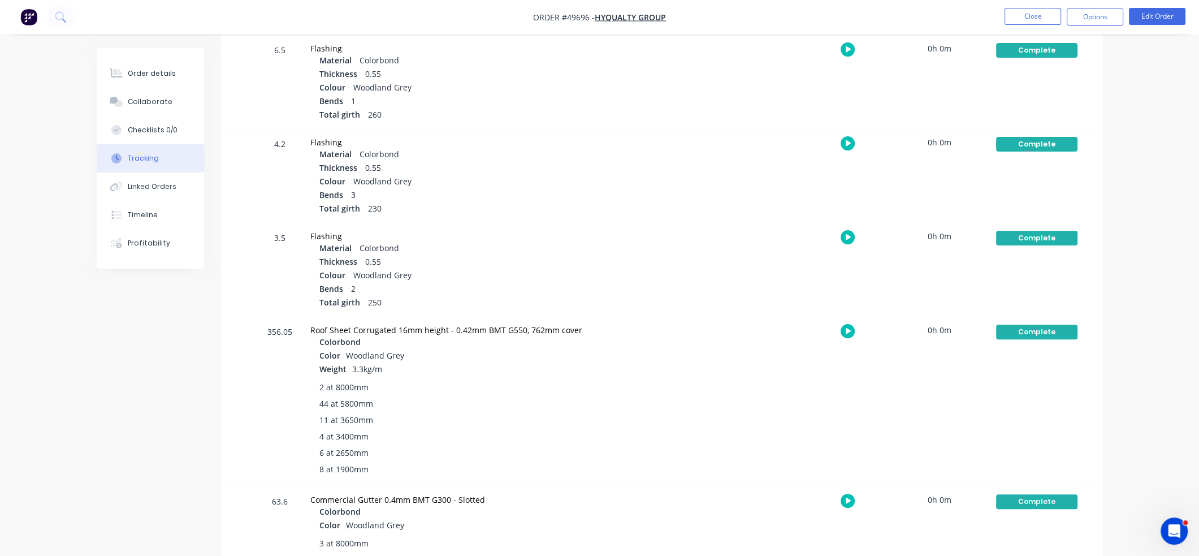
scroll to position [452, 0]
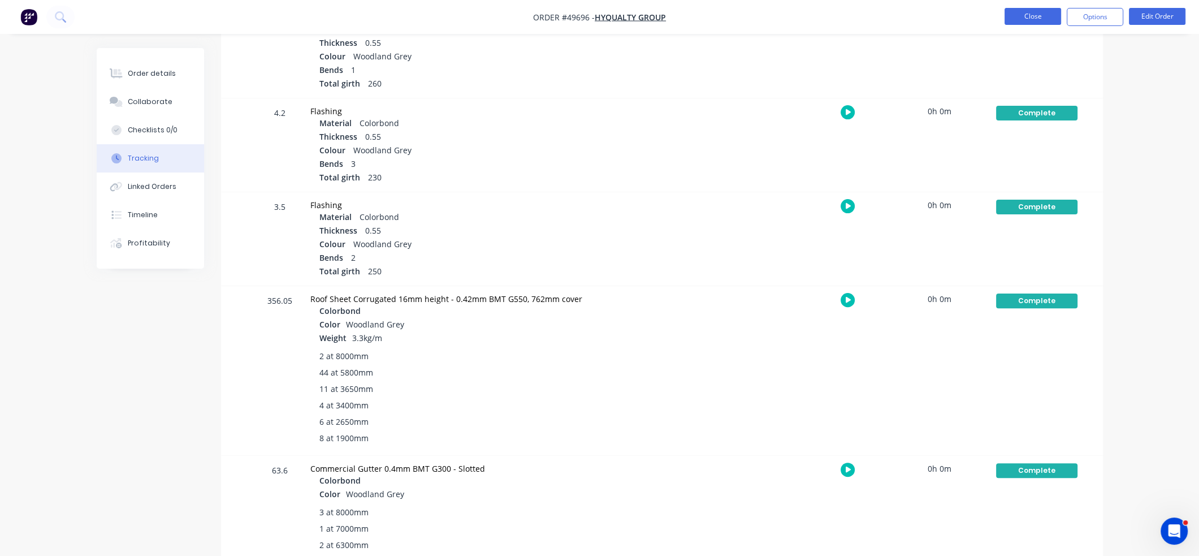
click at [1056, 12] on button "Close" at bounding box center [1033, 16] width 57 height 17
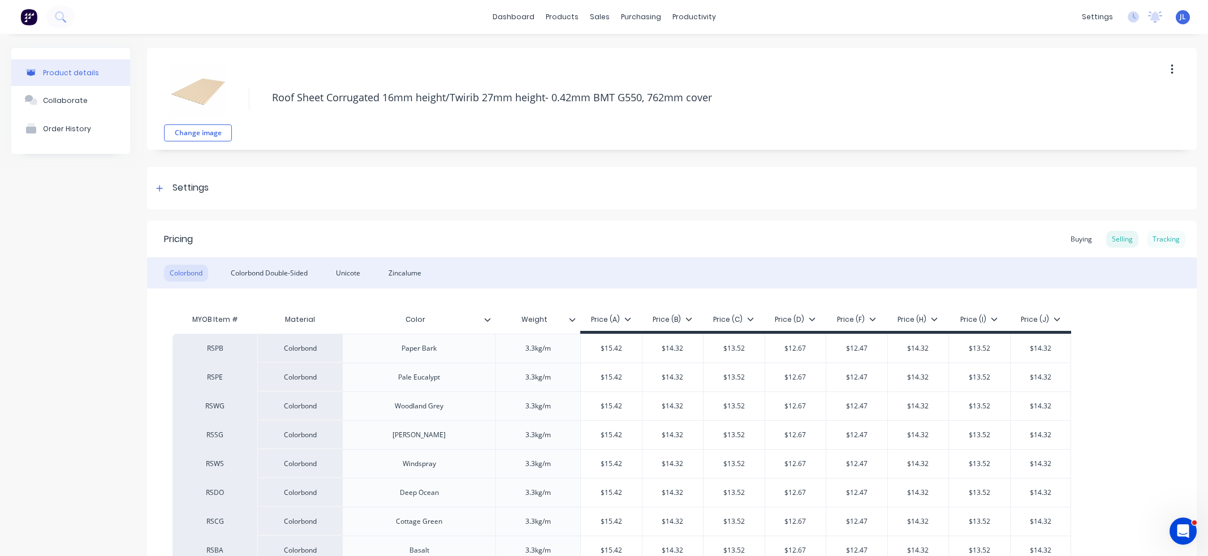
click at [1163, 234] on div "Tracking" at bounding box center [1166, 239] width 38 height 17
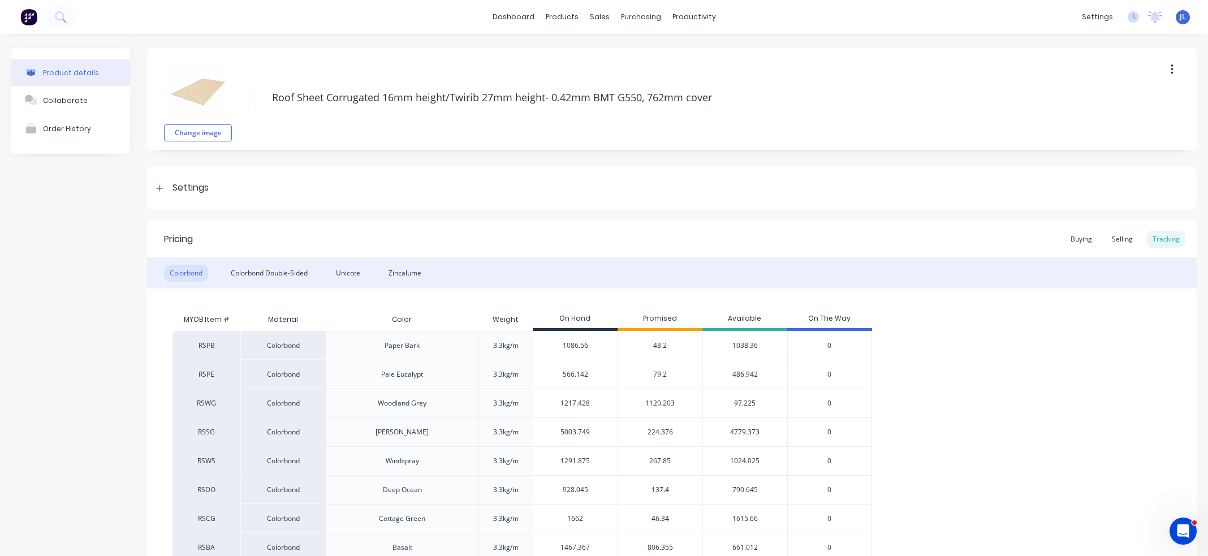
click at [667, 402] on span "1120.203" at bounding box center [659, 403] width 29 height 10
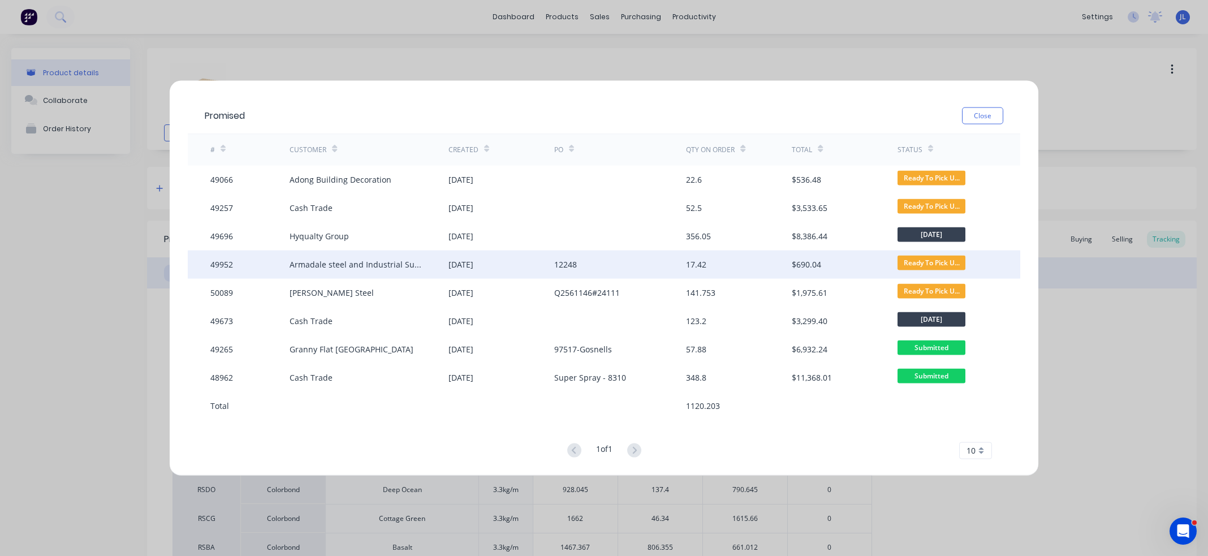
click at [421, 264] on div "Armadale steel and Industrial Supplies" at bounding box center [358, 264] width 136 height 12
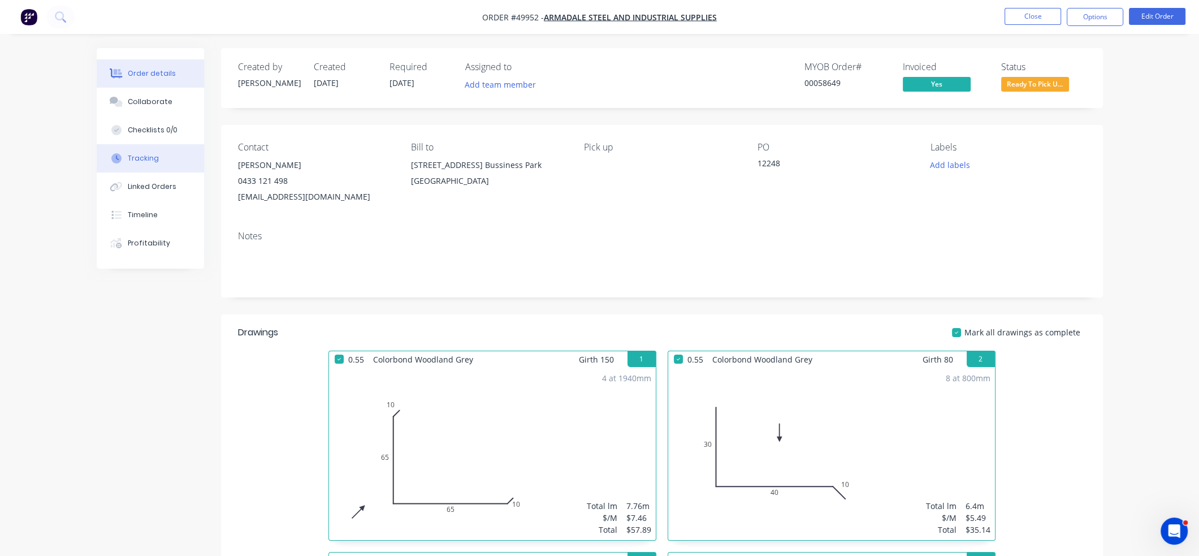
click at [144, 152] on button "Tracking" at bounding box center [150, 158] width 107 height 28
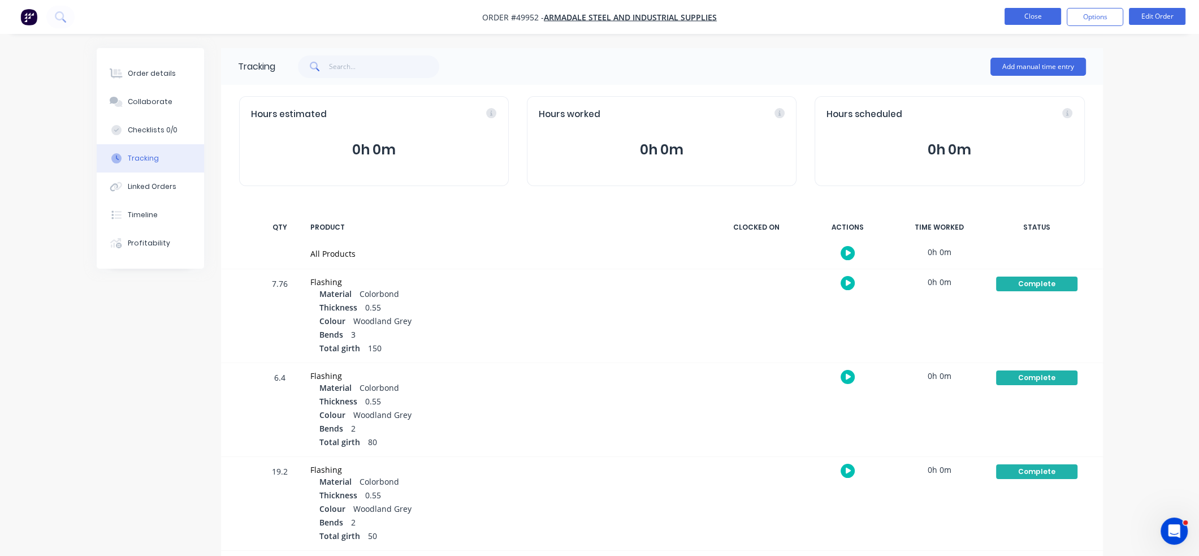
click at [1045, 16] on button "Close" at bounding box center [1033, 16] width 57 height 17
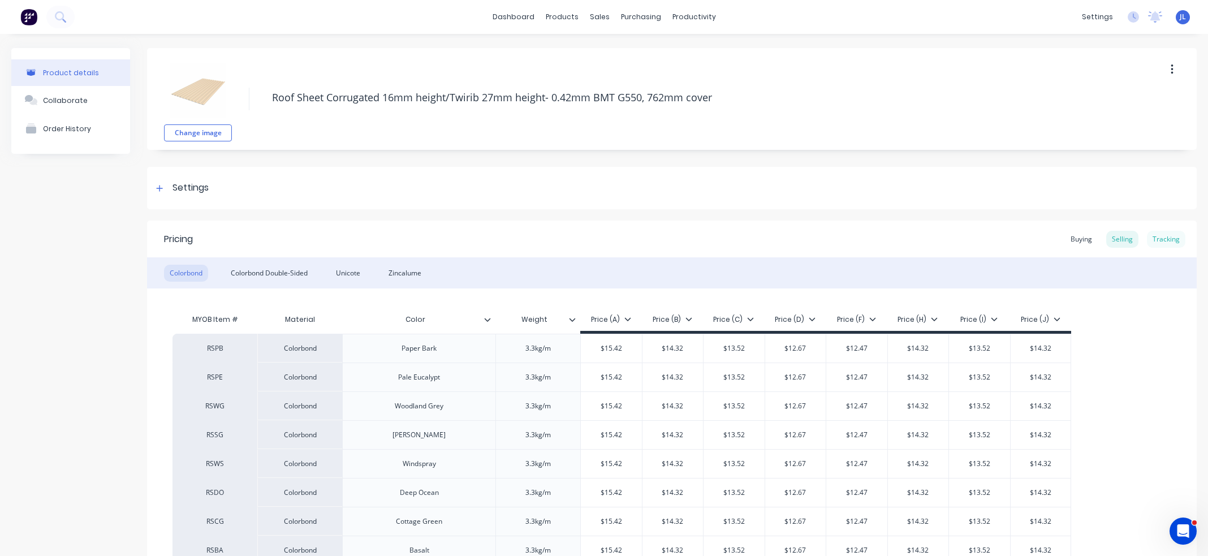
click at [1151, 239] on div "Tracking" at bounding box center [1166, 239] width 38 height 17
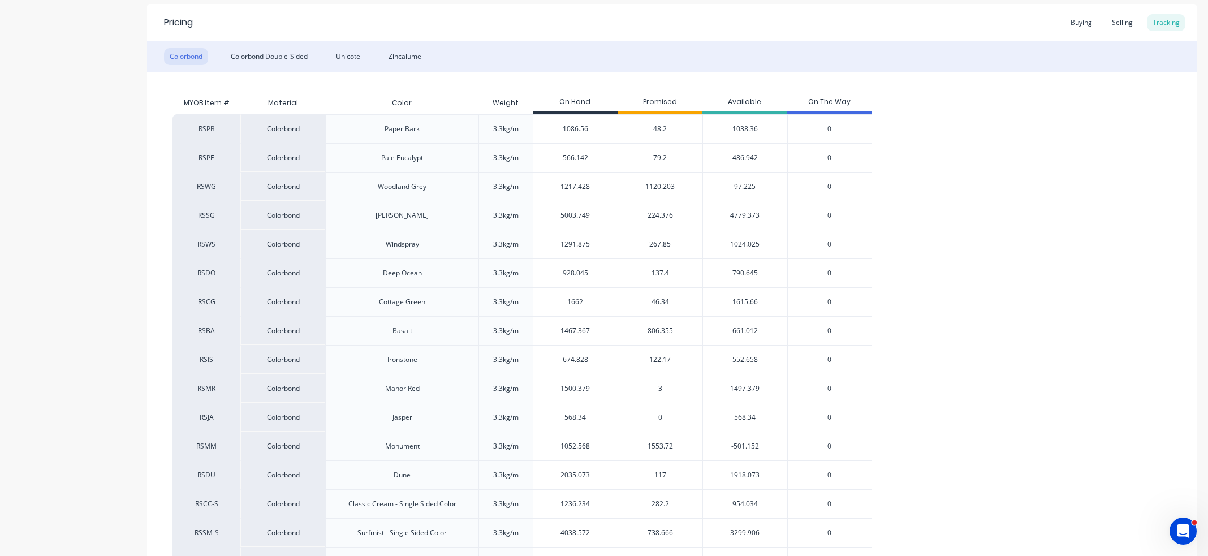
scroll to position [226, 0]
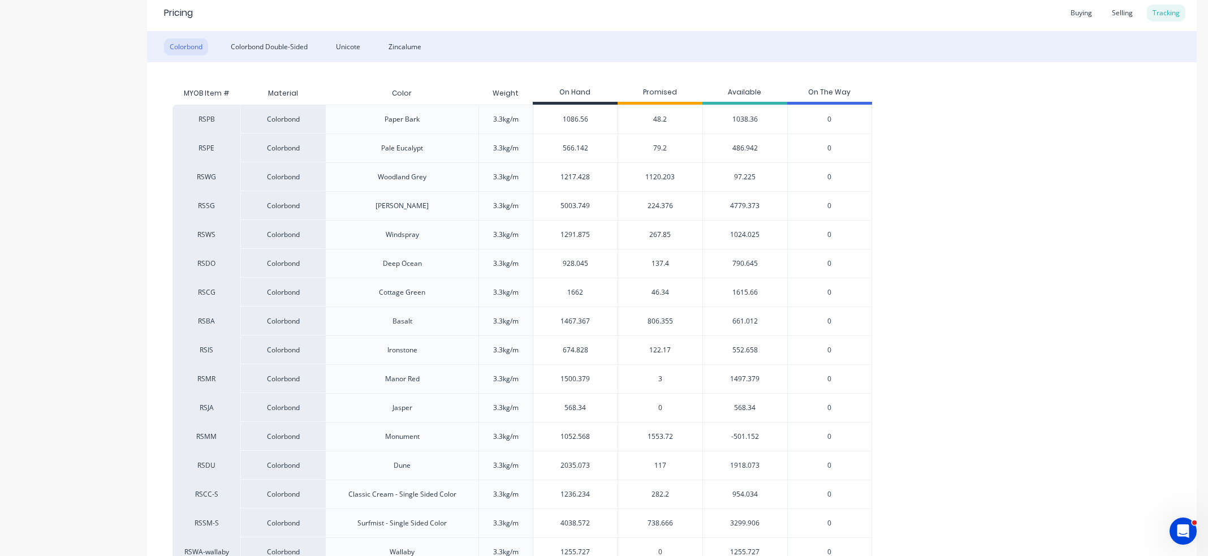
click at [658, 178] on span "1120.203" at bounding box center [659, 177] width 29 height 10
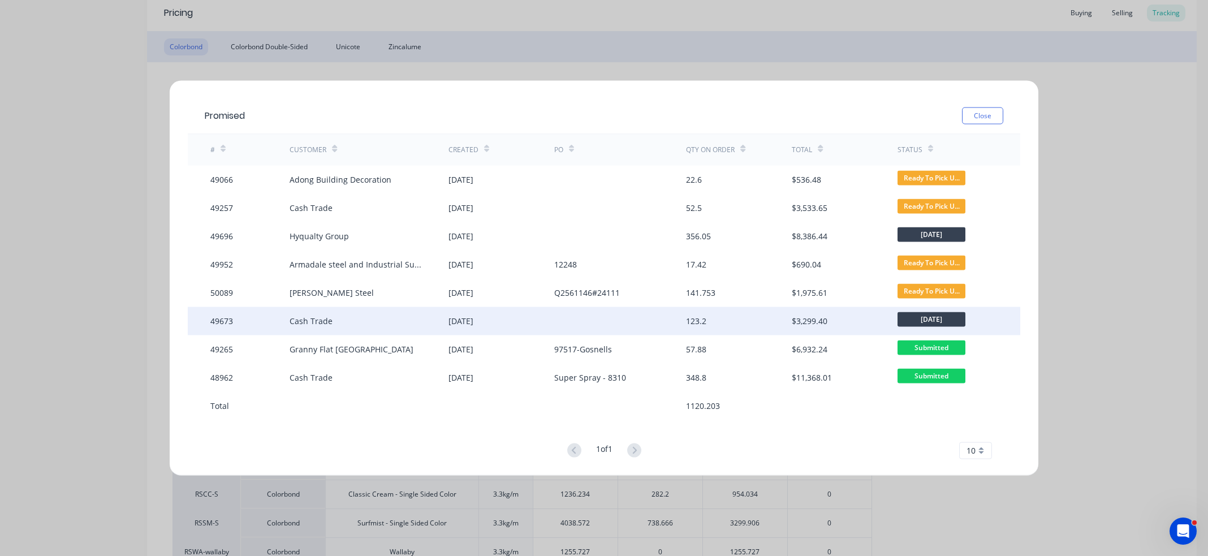
click at [682, 320] on div at bounding box center [620, 320] width 132 height 28
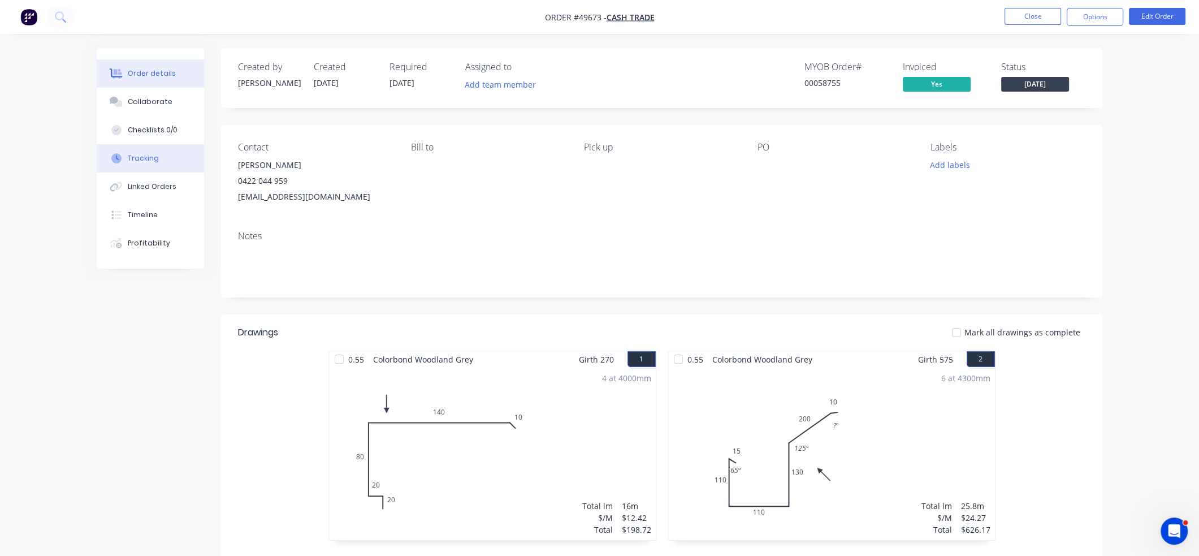
click at [157, 160] on button "Tracking" at bounding box center [150, 158] width 107 height 28
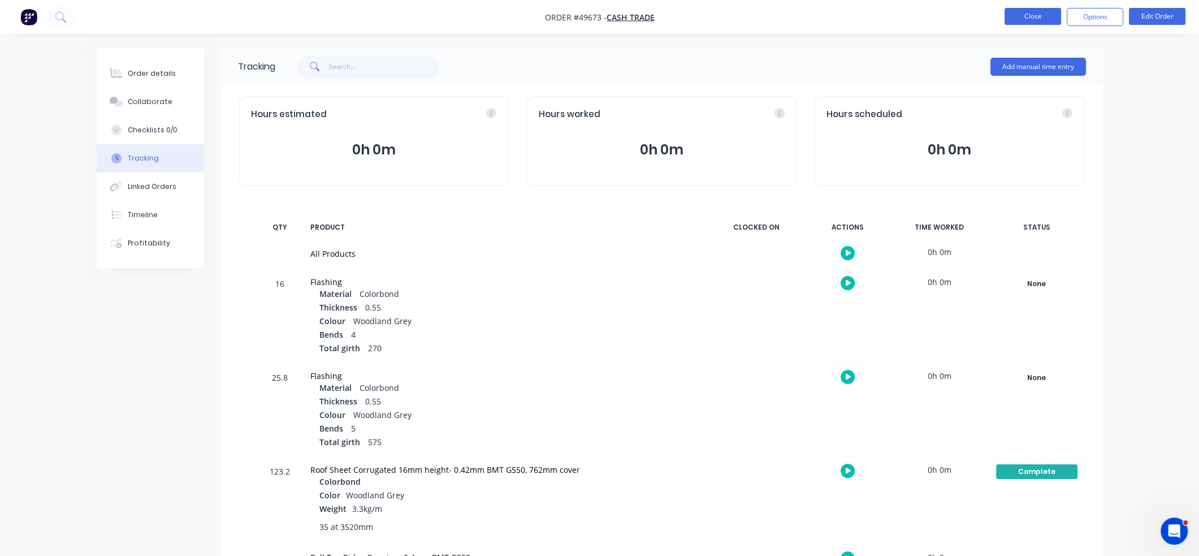
click at [1045, 20] on button "Close" at bounding box center [1033, 16] width 57 height 17
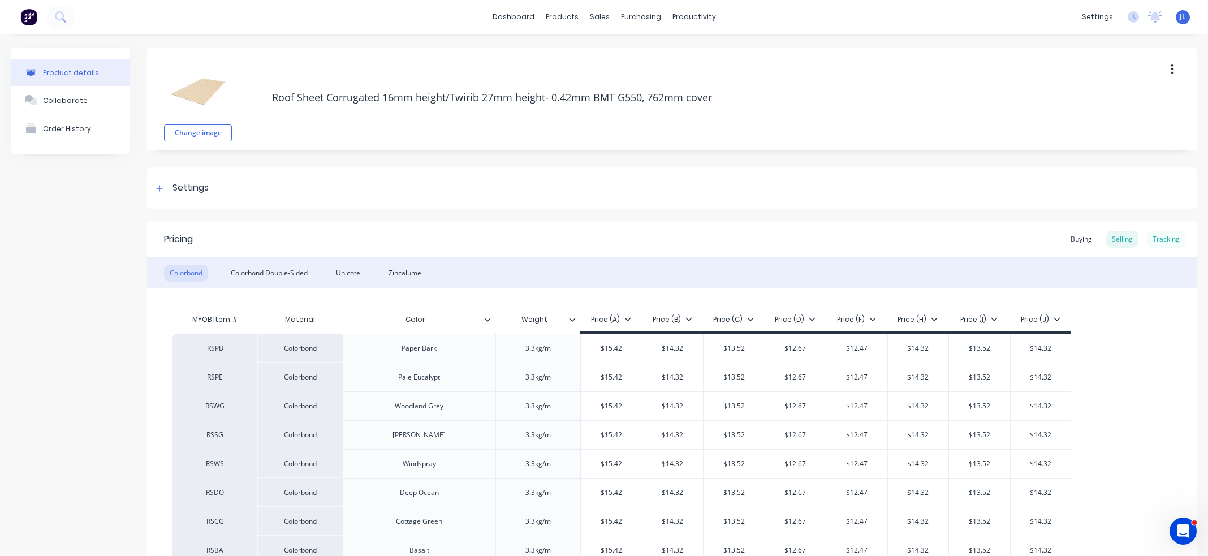
click at [1165, 243] on div "Tracking" at bounding box center [1166, 239] width 38 height 17
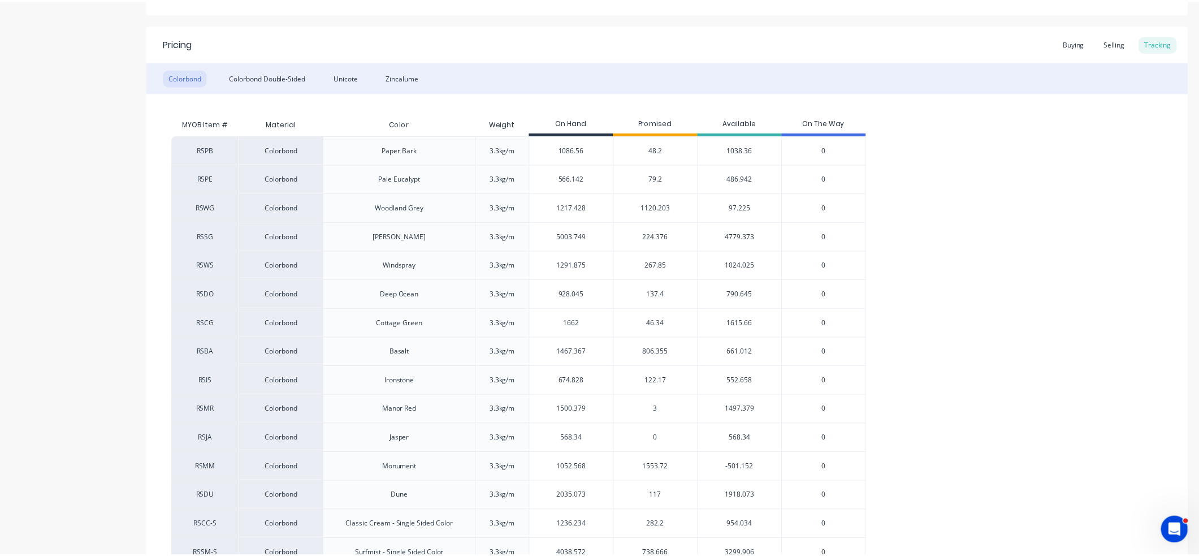
scroll to position [226, 0]
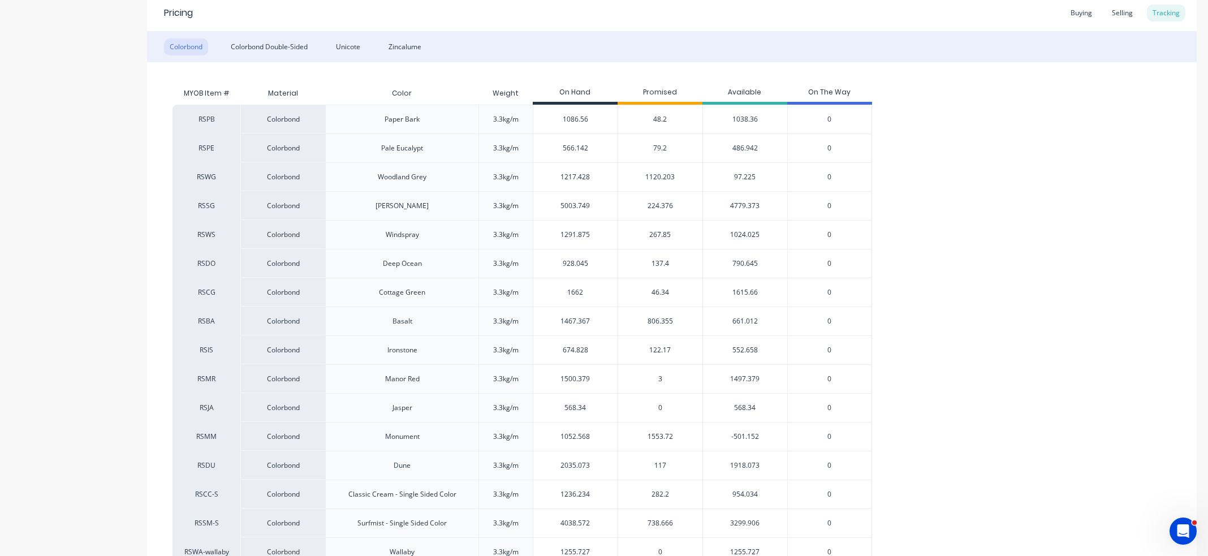
click at [655, 170] on div "1120.203" at bounding box center [660, 176] width 85 height 29
click at [655, 177] on span "1120.203" at bounding box center [659, 177] width 29 height 10
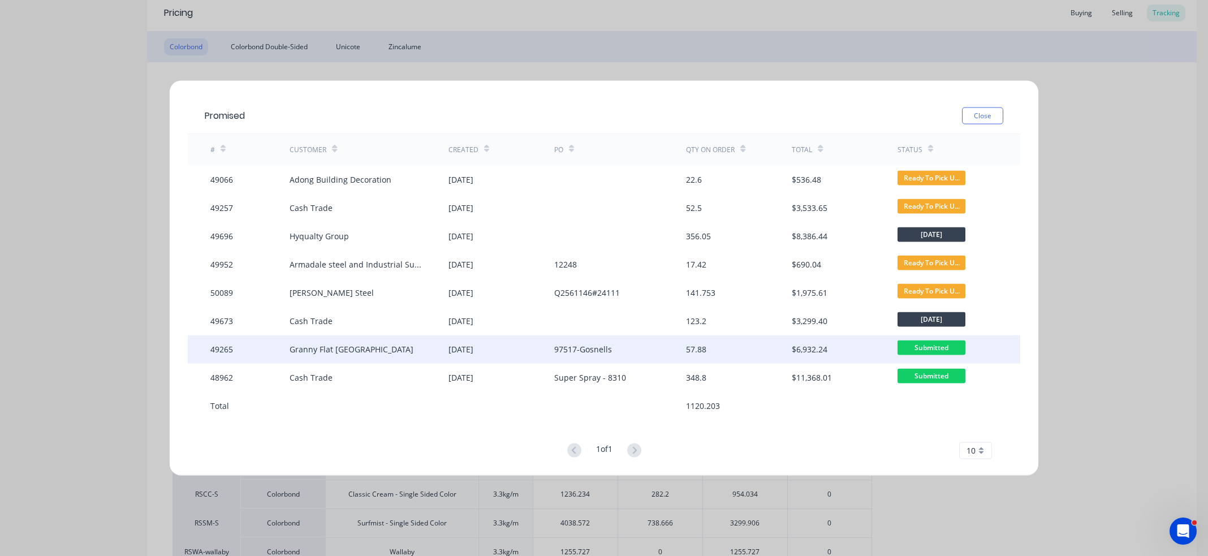
click at [686, 355] on div "57.88" at bounding box center [696, 349] width 20 height 12
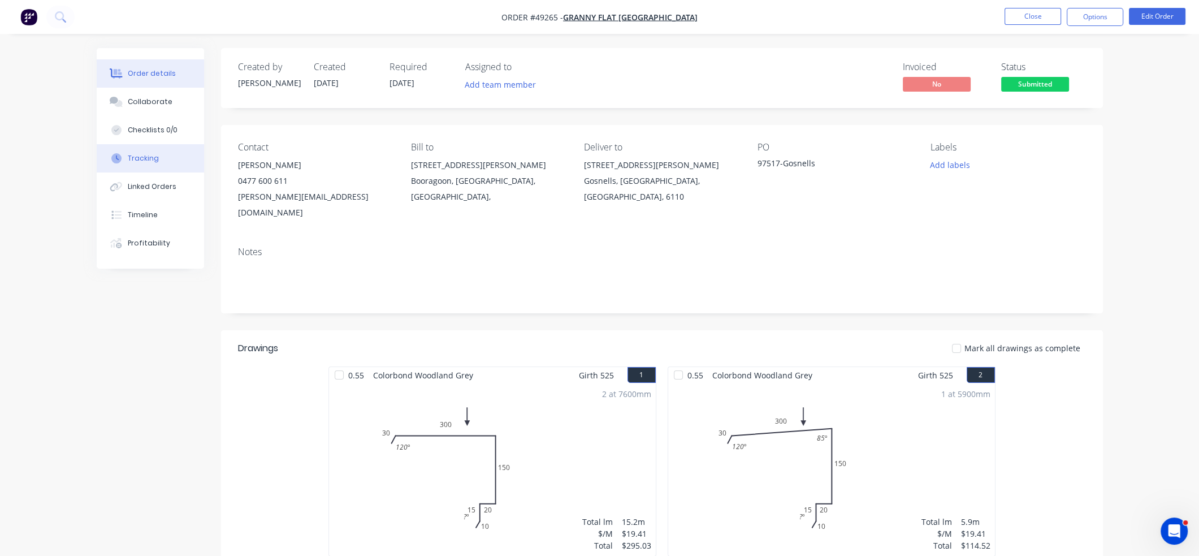
click at [156, 153] on div "Tracking" at bounding box center [143, 158] width 31 height 10
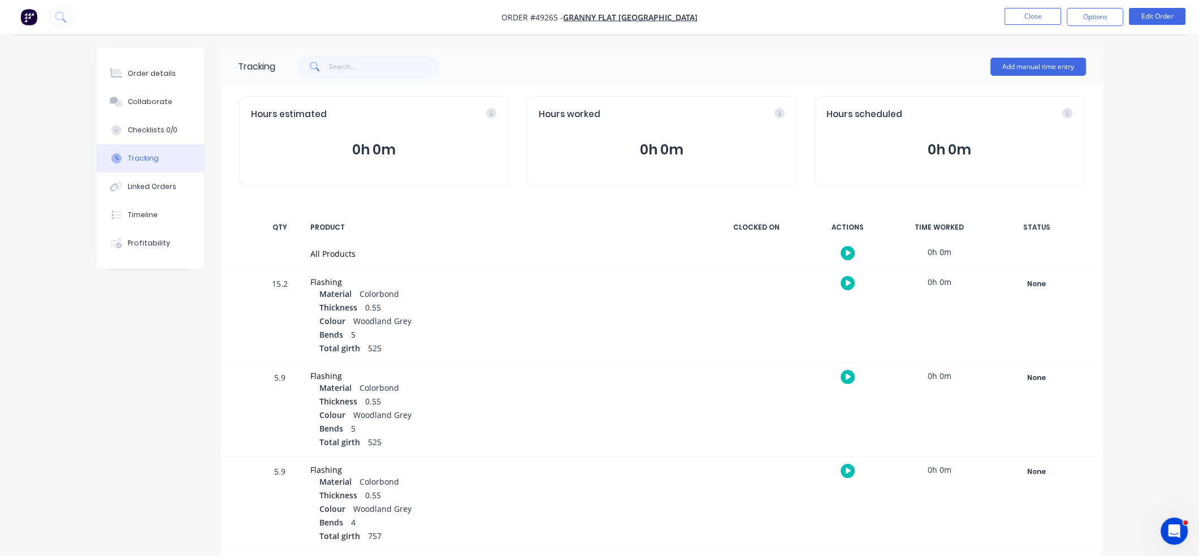
click at [1022, 25] on li "Close" at bounding box center [1033, 17] width 57 height 18
click at [1029, 18] on button "Close" at bounding box center [1033, 16] width 57 height 17
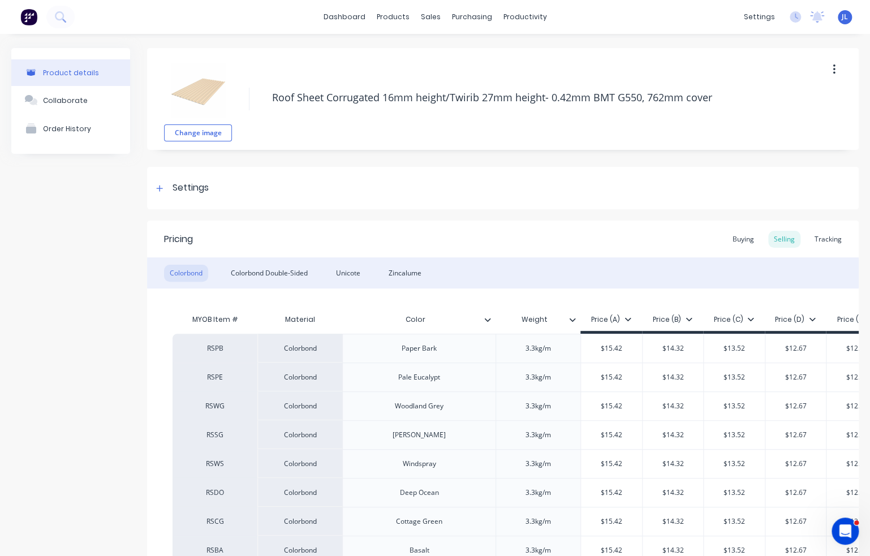
type textarea "x"
click at [455, 72] on div "Customers" at bounding box center [466, 77] width 41 height 10
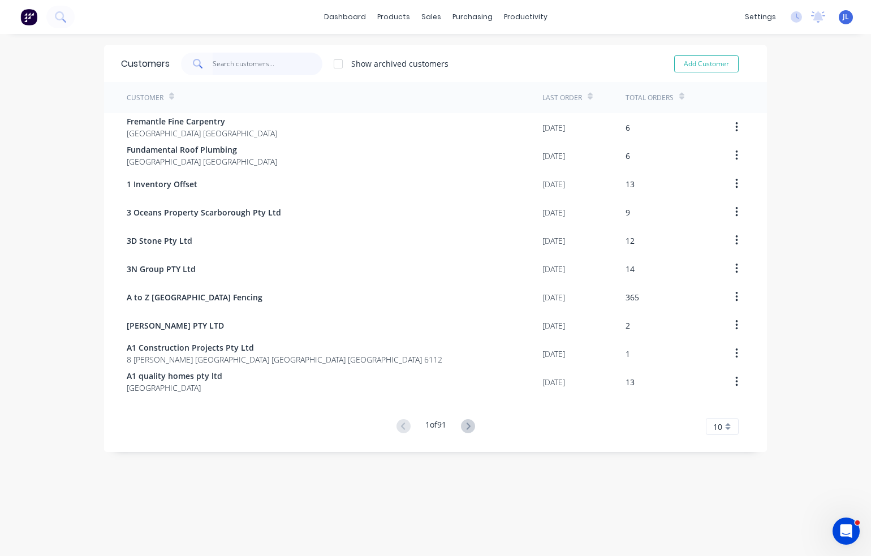
drag, startPoint x: 269, startPoint y: 62, endPoint x: 264, endPoint y: 54, distance: 9.4
click at [269, 61] on input "text" at bounding box center [268, 64] width 110 height 23
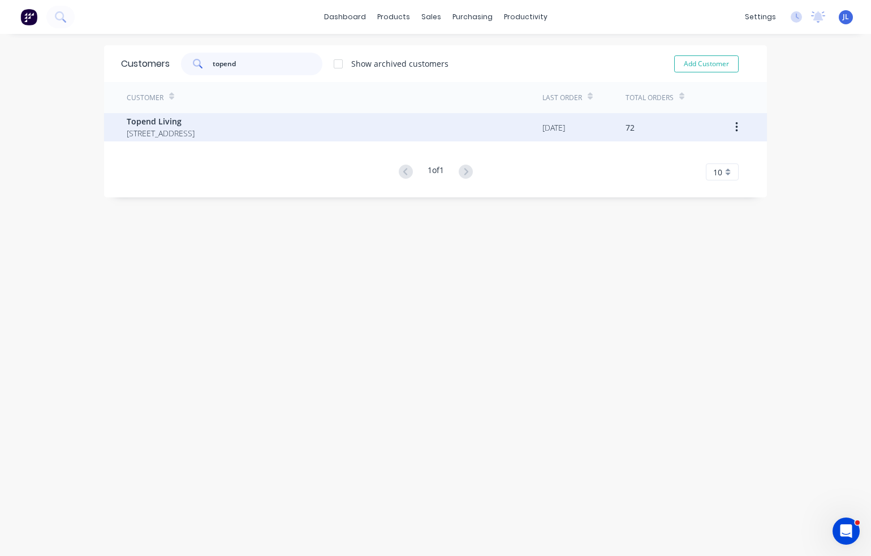
type input "topend"
click at [195, 130] on span "60 Belmont Avenue, Rivervale Western Australia Australia" at bounding box center [161, 133] width 68 height 12
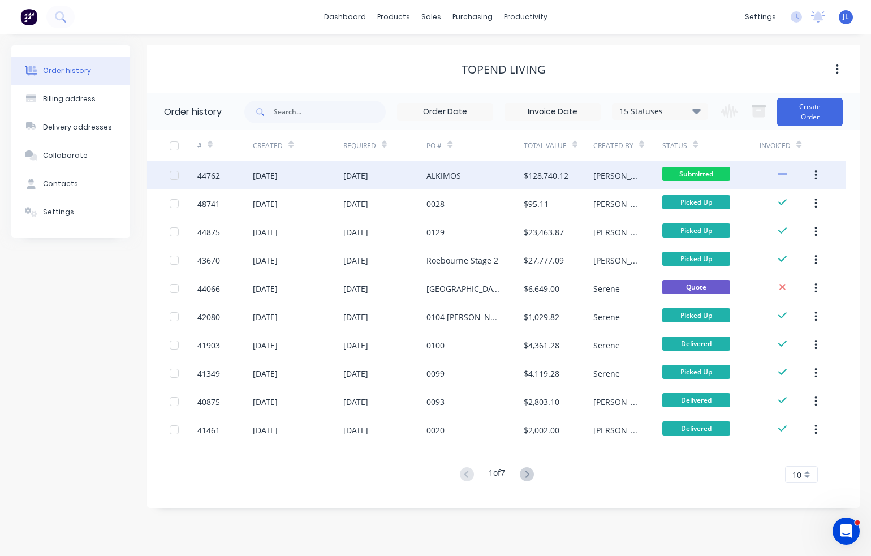
click at [533, 171] on div "$128,740.12" at bounding box center [546, 176] width 45 height 12
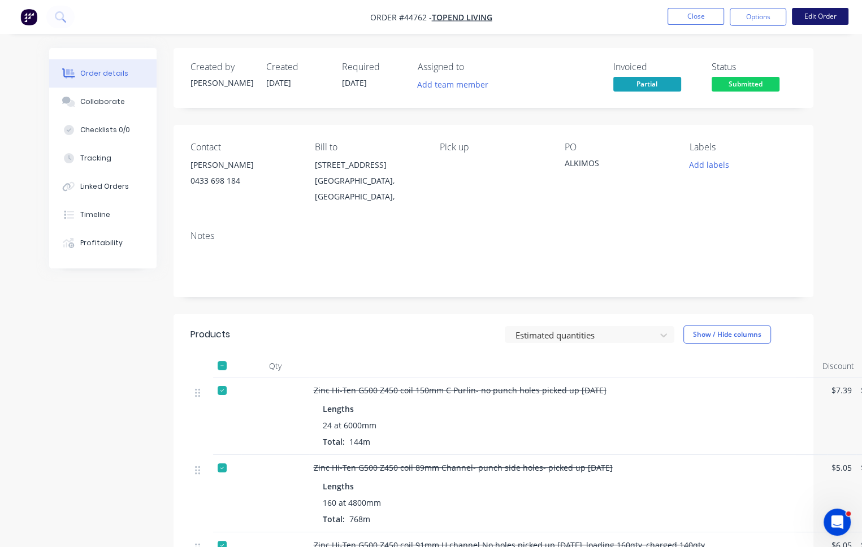
click at [835, 12] on button "Edit Order" at bounding box center [820, 16] width 57 height 17
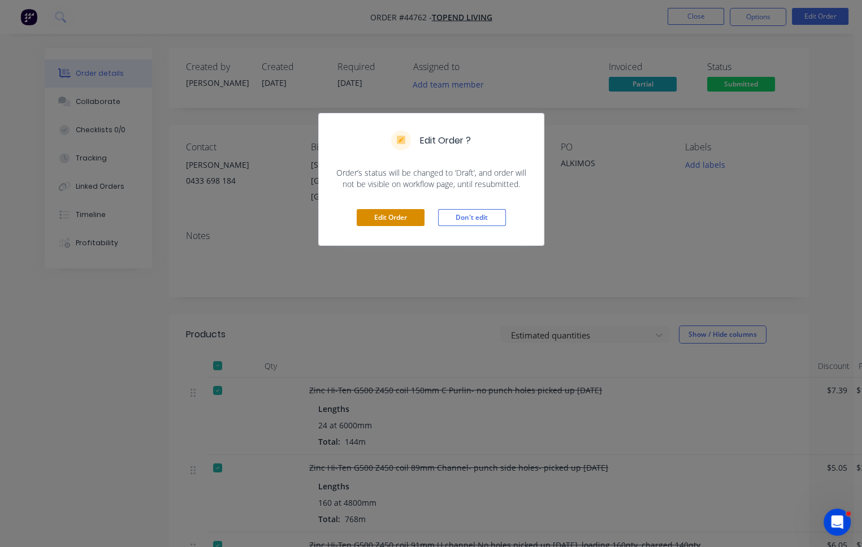
click at [388, 219] on button "Edit Order" at bounding box center [391, 217] width 68 height 17
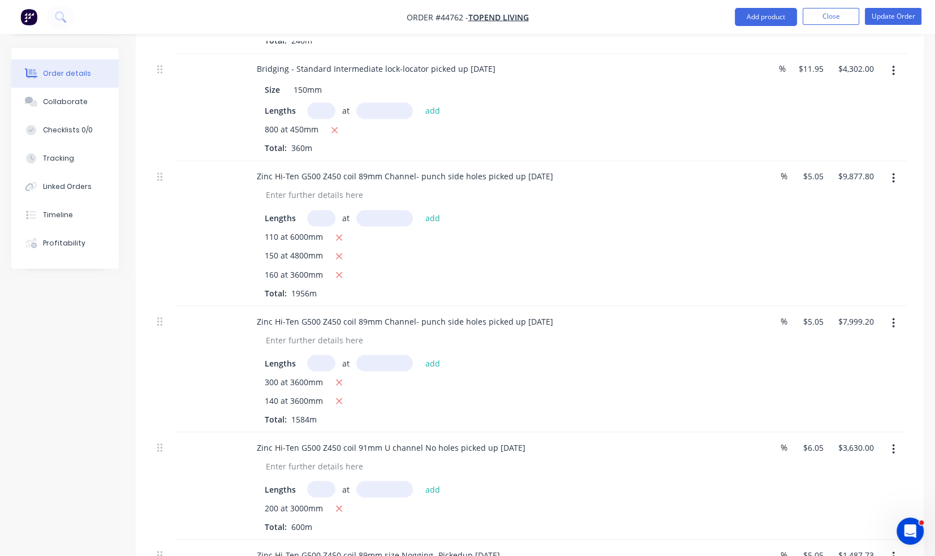
scroll to position [2036, 0]
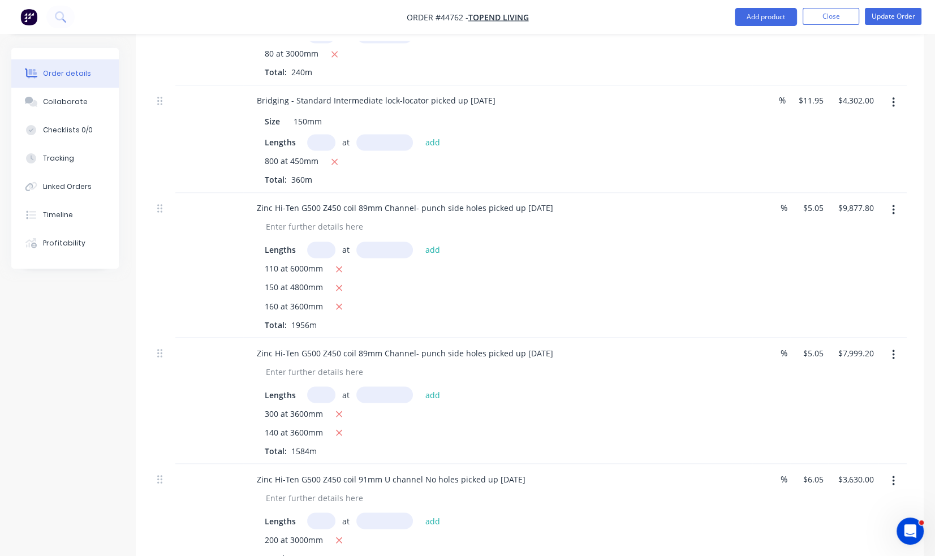
click at [896, 113] on button "button" at bounding box center [893, 102] width 27 height 20
click at [854, 162] on div "Duplicate" at bounding box center [852, 154] width 87 height 16
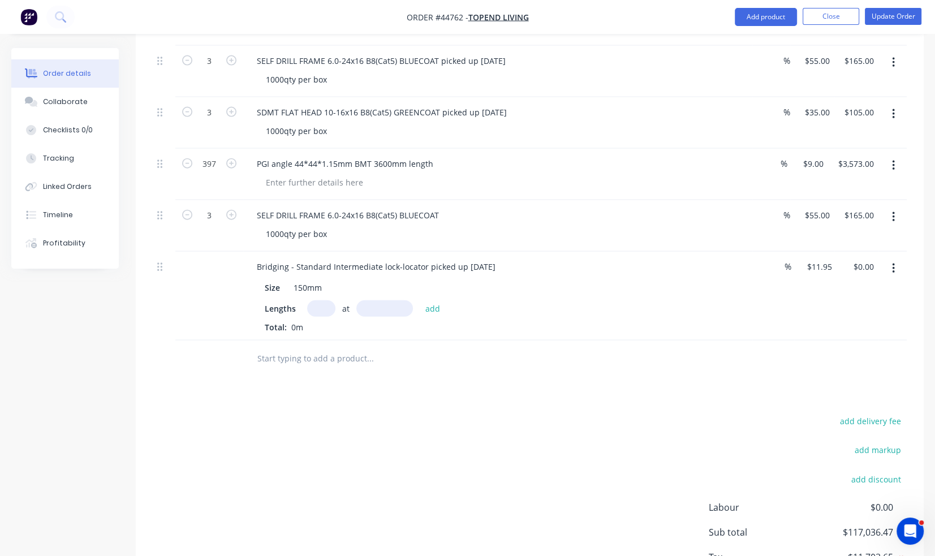
scroll to position [2873, 0]
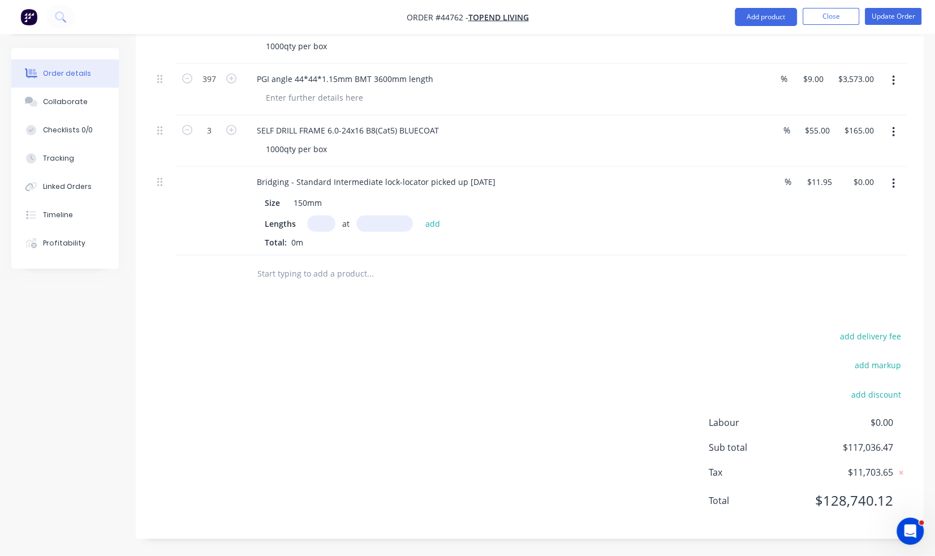
click at [314, 221] on input "text" at bounding box center [321, 223] width 28 height 16
drag, startPoint x: 424, startPoint y: 183, endPoint x: 527, endPoint y: 185, distance: 103.5
click at [527, 185] on div "Bridging - Standard Intermediate lock-locator picked up 25/09/2025" at bounding box center [498, 182] width 500 height 16
click at [327, 226] on input "text" at bounding box center [321, 223] width 28 height 16
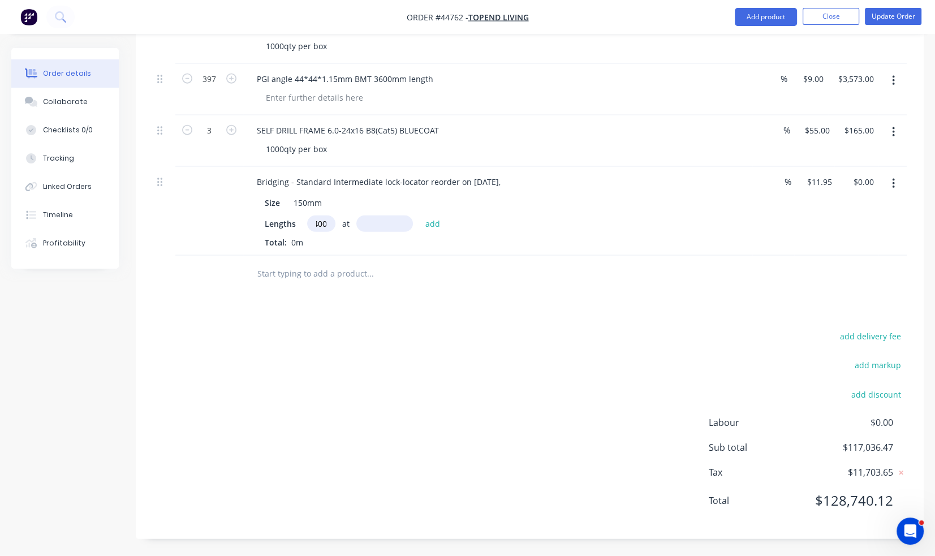
type input "400"
type input "450"
click at [420, 215] on button "add" at bounding box center [433, 222] width 27 height 15
type input "$2,151.00"
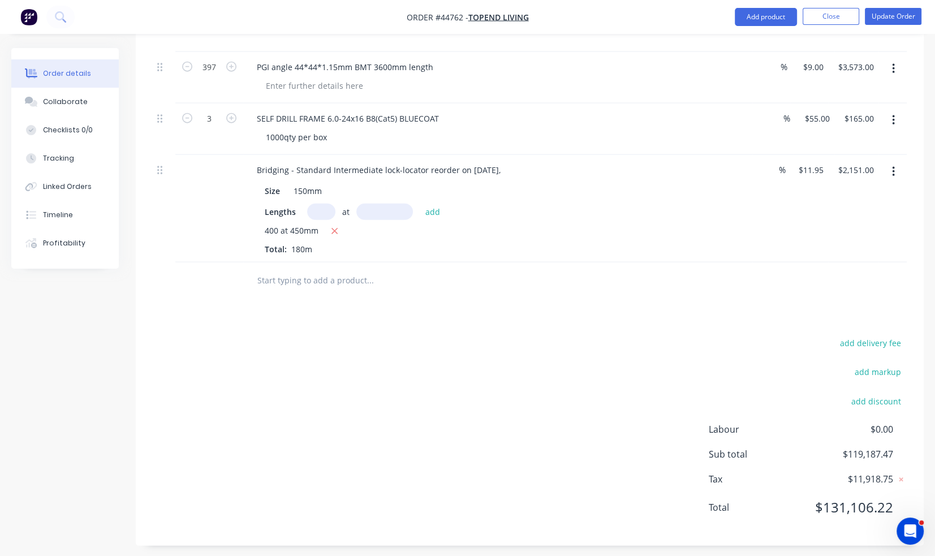
click at [499, 278] on div at bounding box center [446, 280] width 407 height 37
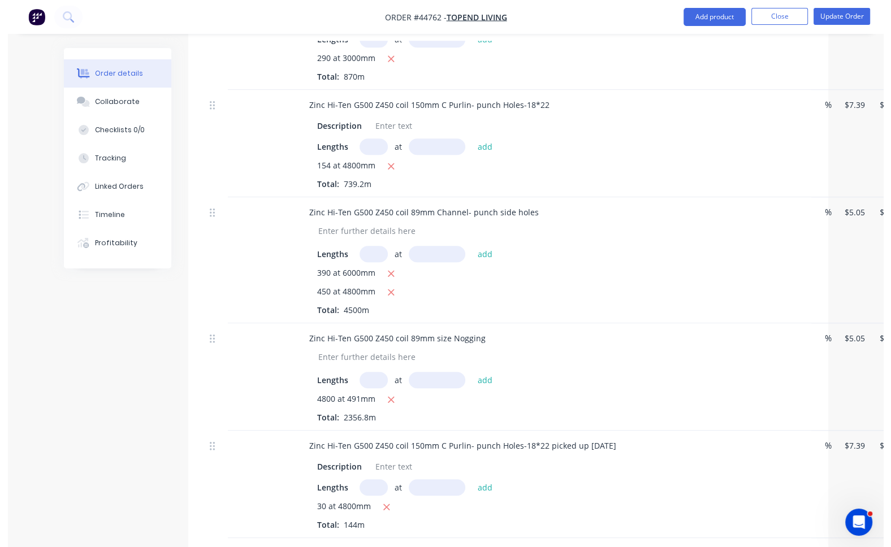
scroll to position [950, 0]
